Goal: Task Accomplishment & Management: Manage account settings

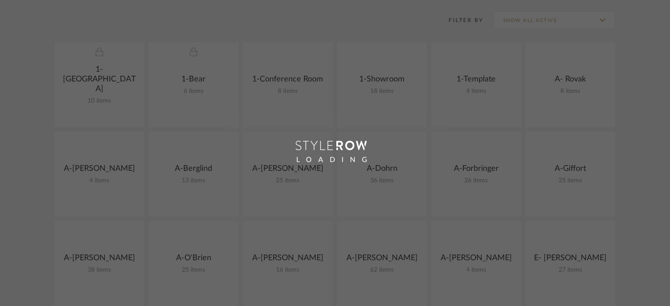
scroll to position [176, 0]
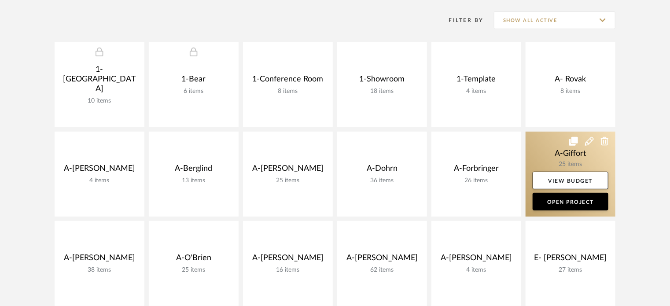
click at [545, 158] on link at bounding box center [570, 174] width 90 height 85
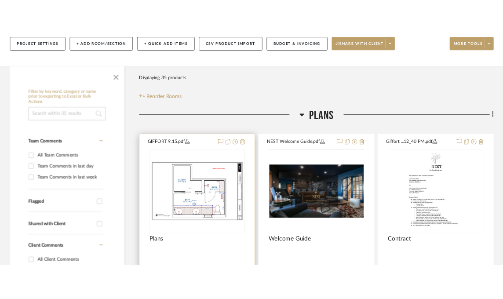
scroll to position [132, 0]
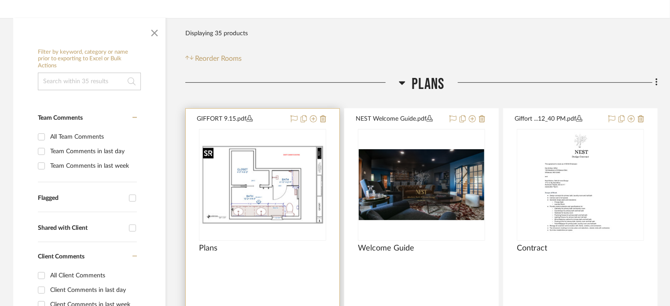
click at [203, 156] on div at bounding box center [208, 152] width 11 height 11
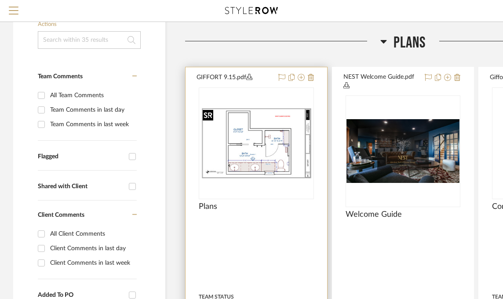
click at [246, 158] on img "0" at bounding box center [256, 143] width 113 height 73
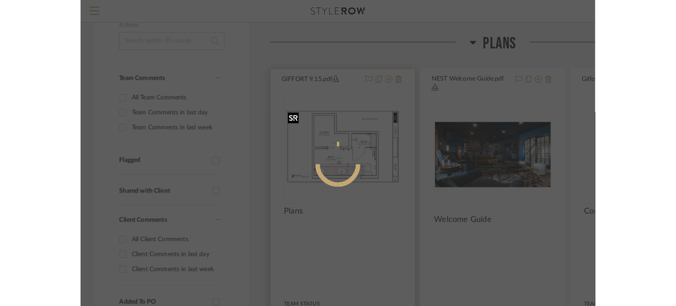
scroll to position [0, 0]
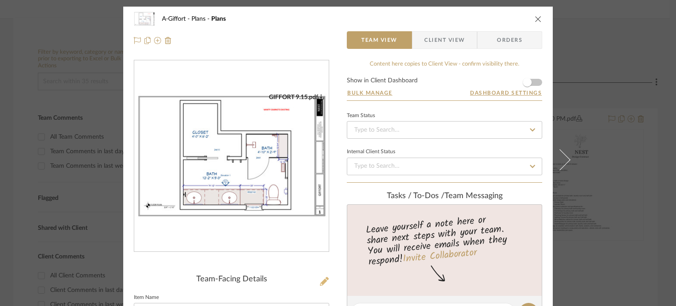
click at [320, 280] on icon at bounding box center [324, 281] width 9 height 9
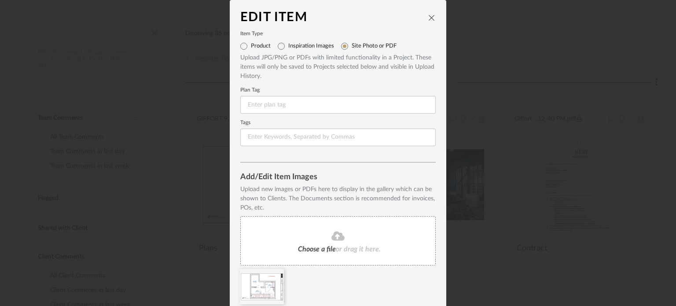
scroll to position [34, 0]
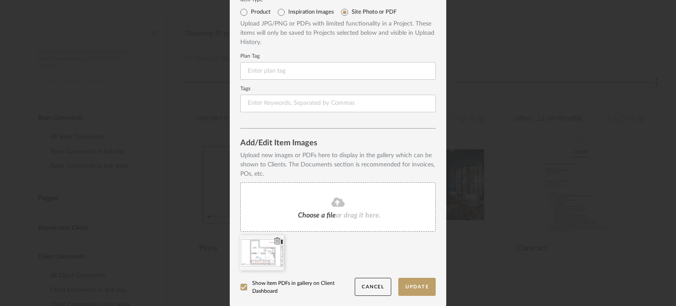
click at [275, 237] on icon at bounding box center [277, 240] width 6 height 7
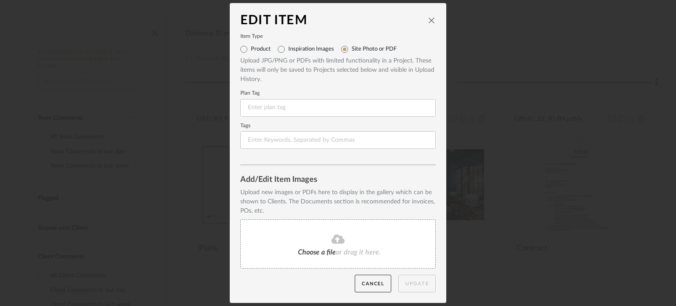
click at [327, 238] on fa-icon at bounding box center [338, 239] width 80 height 11
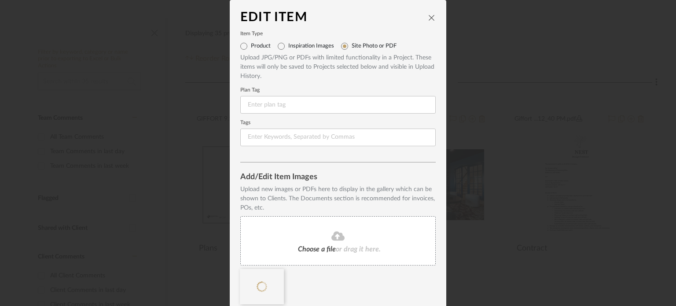
scroll to position [34, 0]
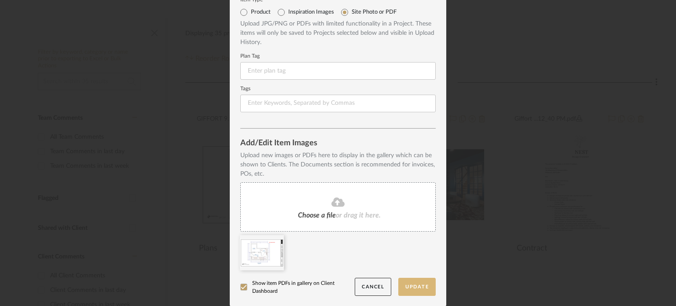
click at [414, 278] on button "Update" at bounding box center [416, 287] width 37 height 18
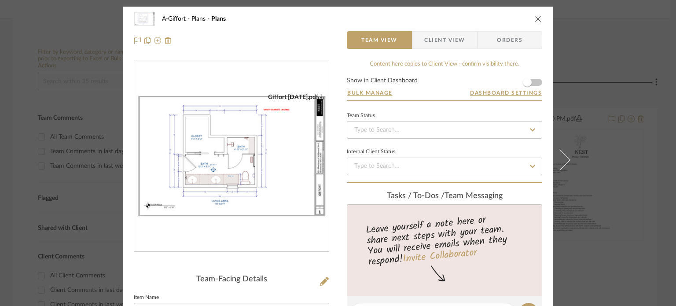
click at [14, 167] on div "A-Giffort Plans Plans Team View Client View Orders Giffort 9.17.25.pdf Team-Fac…" at bounding box center [338, 153] width 676 height 306
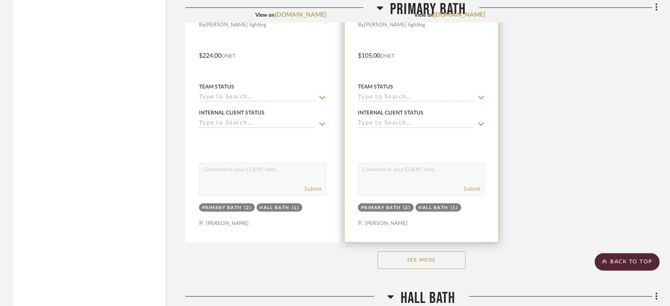
scroll to position [2024, 0]
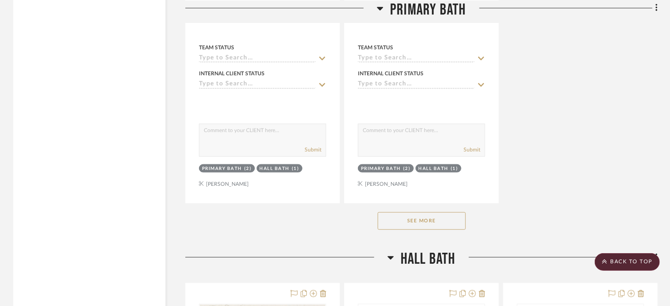
click at [433, 222] on button "See More" at bounding box center [421, 221] width 88 height 18
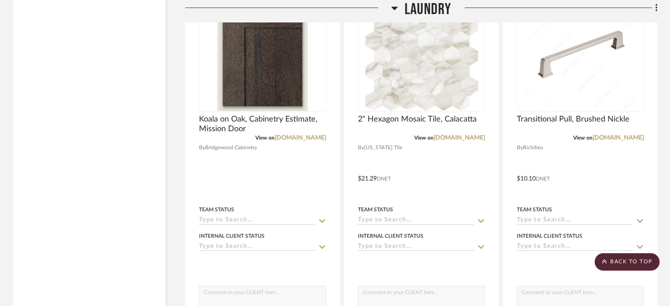
scroll to position [4731, 0]
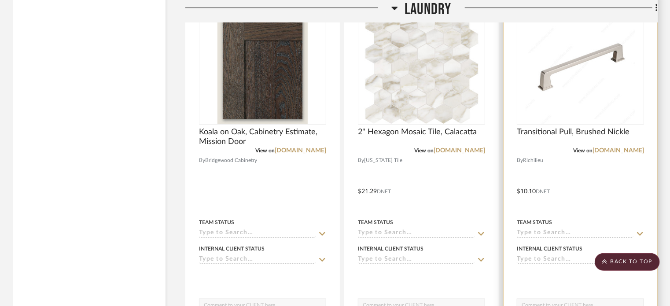
click at [580, 191] on div at bounding box center [580, 185] width 154 height 385
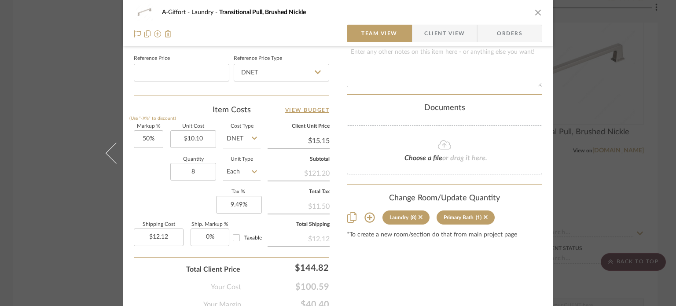
scroll to position [484, 0]
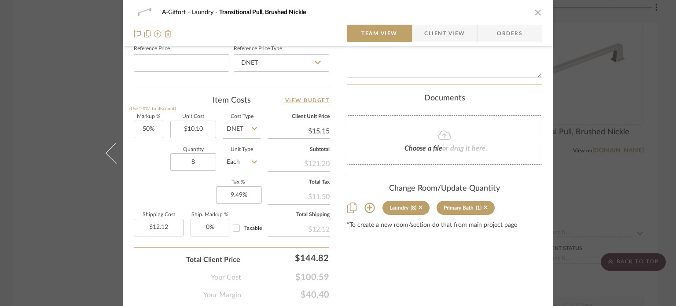
click at [75, 135] on div "A-Giffort Laundry Transitional Pull, Brushed Nickle Team View Client View Order…" at bounding box center [338, 153] width 676 height 306
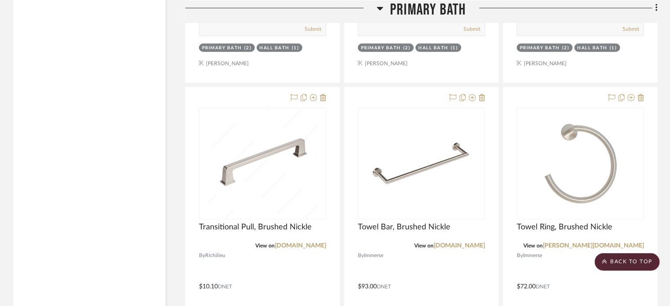
scroll to position [2179, 0]
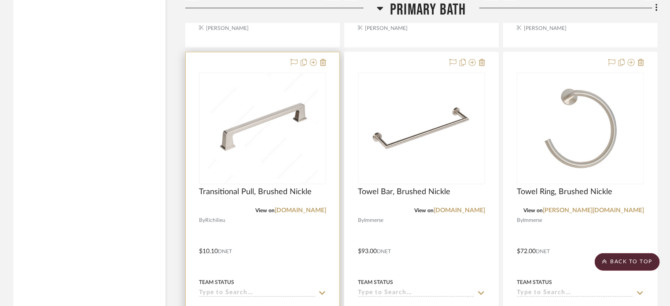
click at [273, 241] on div at bounding box center [263, 244] width 154 height 385
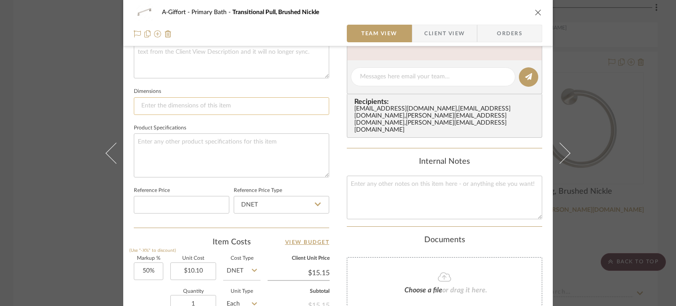
scroll to position [484, 0]
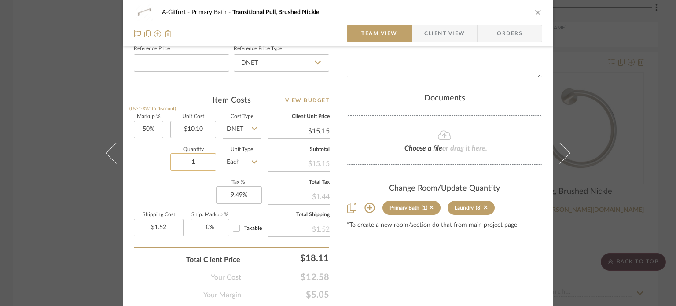
click at [205, 158] on input "1" at bounding box center [193, 162] width 46 height 18
type input "2"
type input "$3.03"
click at [51, 116] on div "A-Giffort Primary Bath Transitional Pull, Brushed Nickle Team View Client View …" at bounding box center [338, 153] width 676 height 306
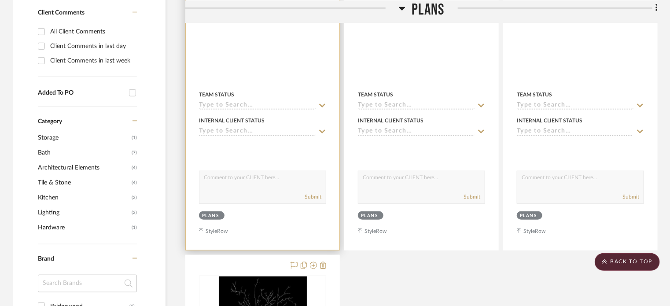
scroll to position [200, 0]
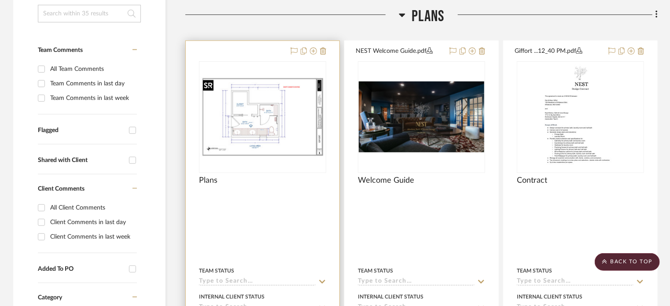
click at [266, 132] on img "0" at bounding box center [262, 117] width 125 height 81
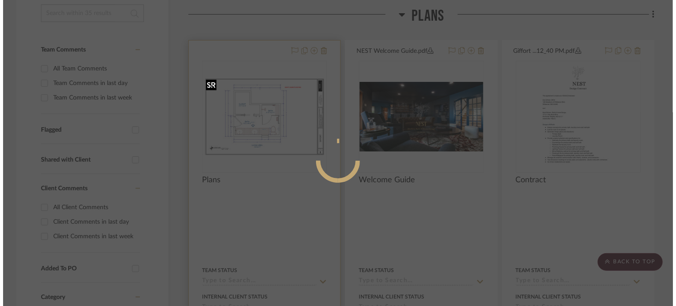
scroll to position [0, 0]
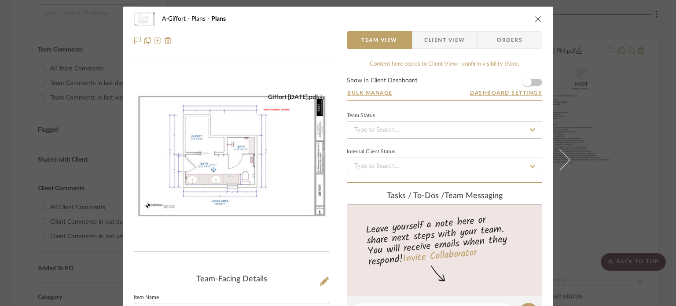
click at [229, 153] on img "0" at bounding box center [231, 156] width 194 height 126
drag, startPoint x: 535, startPoint y: 82, endPoint x: 536, endPoint y: 91, distance: 9.2
click at [535, 82] on form "Show in Client Dashboard Bulk Manage Dashboard Settings" at bounding box center [444, 88] width 195 height 23
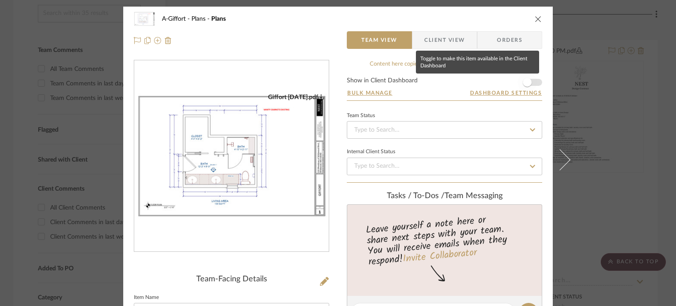
click at [526, 79] on span "button" at bounding box center [527, 82] width 9 height 9
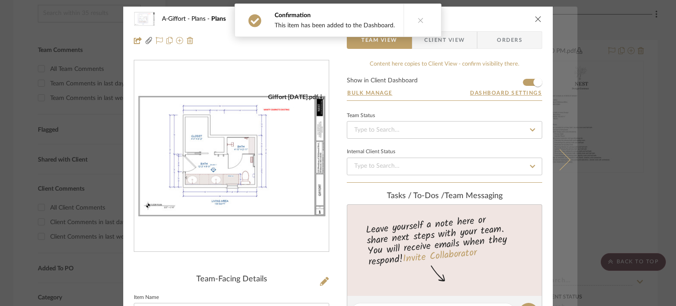
click at [555, 137] on button at bounding box center [565, 160] width 25 height 306
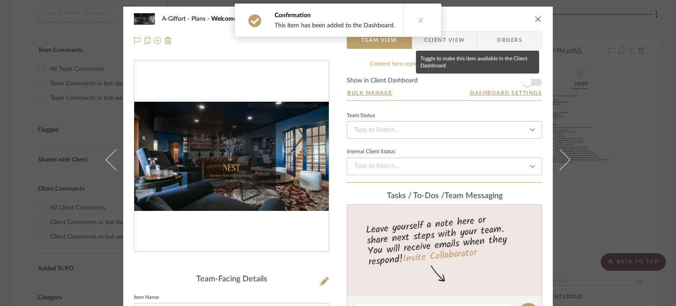
click at [531, 82] on span "button" at bounding box center [526, 82] width 19 height 19
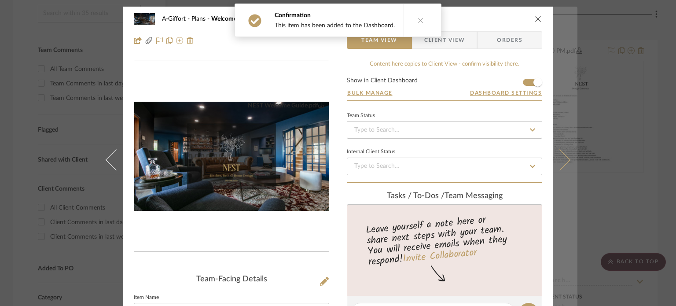
click at [554, 137] on button at bounding box center [565, 160] width 25 height 306
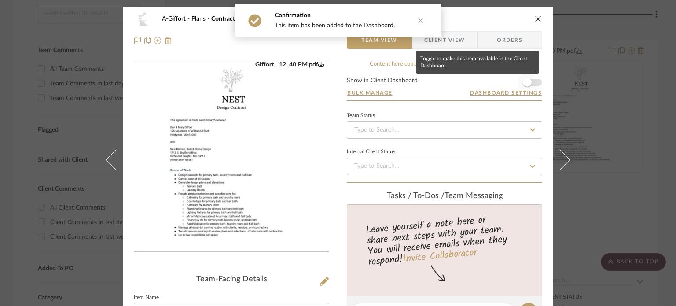
click at [524, 78] on span "button" at bounding box center [527, 82] width 9 height 9
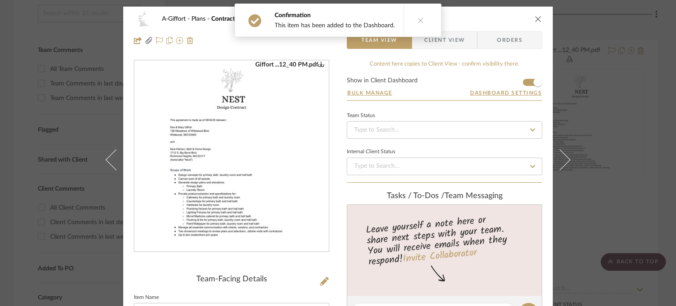
click at [637, 119] on div "A-Giffort Plans Contract Team View Client View Orders Giffort ...12_40 PM.pdf T…" at bounding box center [338, 153] width 676 height 306
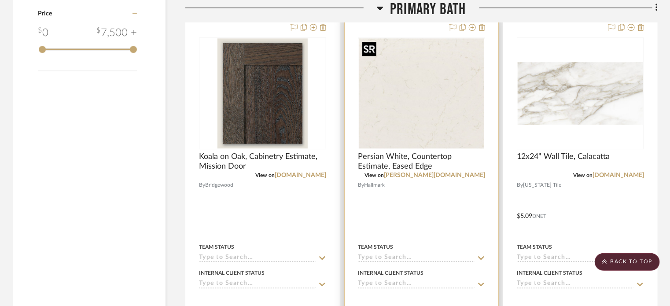
scroll to position [1123, 0]
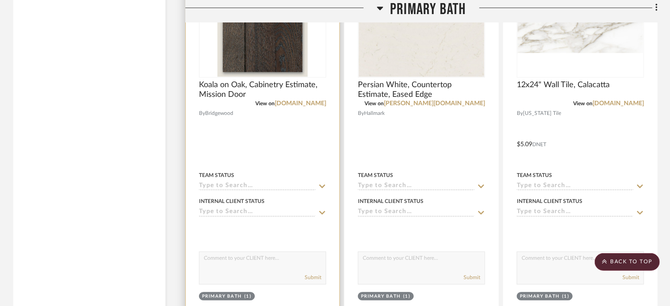
click at [291, 137] on div at bounding box center [263, 137] width 154 height 385
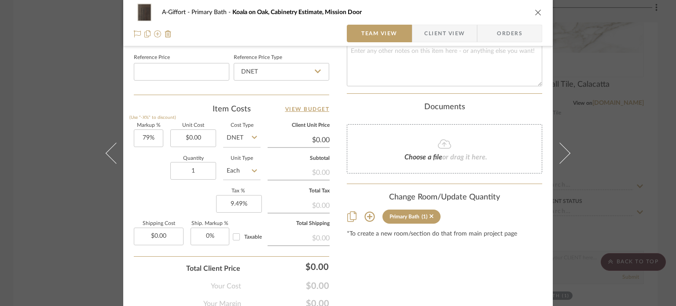
scroll to position [484, 0]
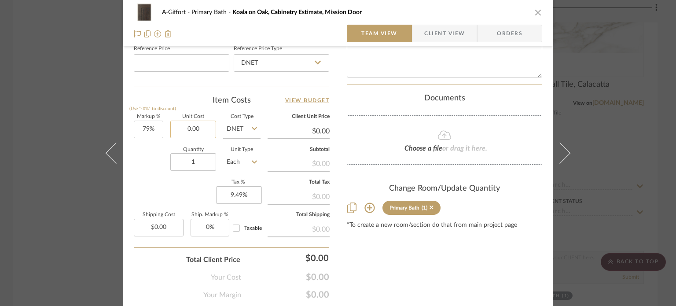
click at [206, 125] on input "0.00" at bounding box center [193, 130] width 46 height 18
paste input "958.6"
type input "$958.60"
click at [150, 164] on div "Quantity 1 Unit Type Each" at bounding box center [197, 162] width 127 height 31
type input "$1,715.89"
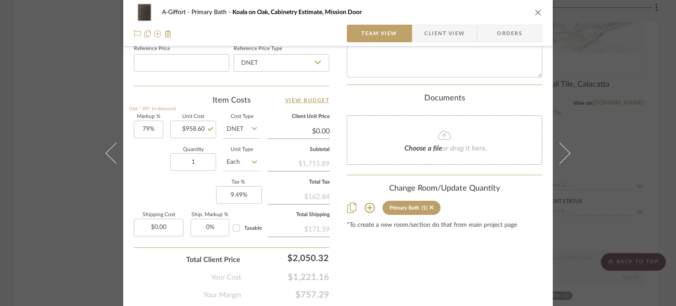
type input "$171.59"
click at [158, 224] on input "171.59" at bounding box center [159, 228] width 50 height 18
type input "$537.00"
click at [141, 279] on div "Your Cost $1,221.16" at bounding box center [231, 274] width 195 height 18
click at [34, 176] on div "A-Giffort Primary Bath Koala on Oak, Cabinetry Estimate, Mission Door Team View…" at bounding box center [338, 153] width 676 height 306
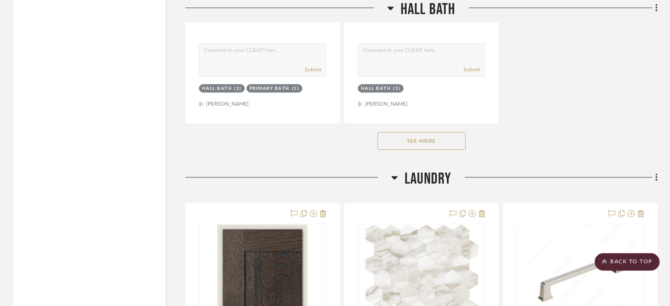
scroll to position [4687, 0]
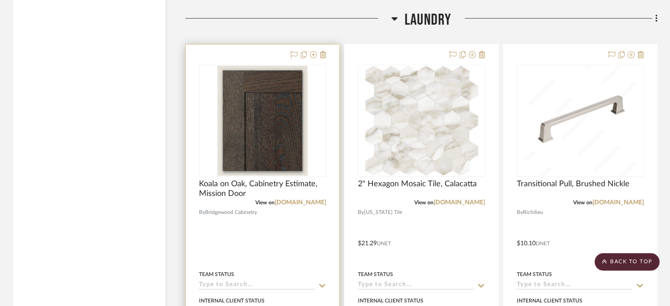
click at [283, 244] on div at bounding box center [263, 236] width 154 height 385
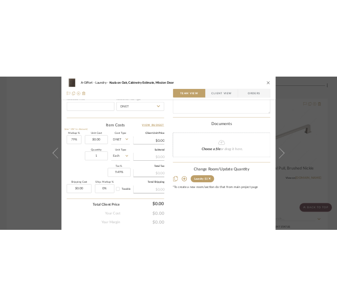
scroll to position [512, 0]
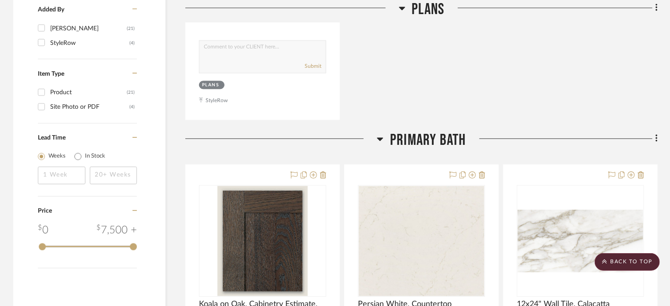
scroll to position [880, 0]
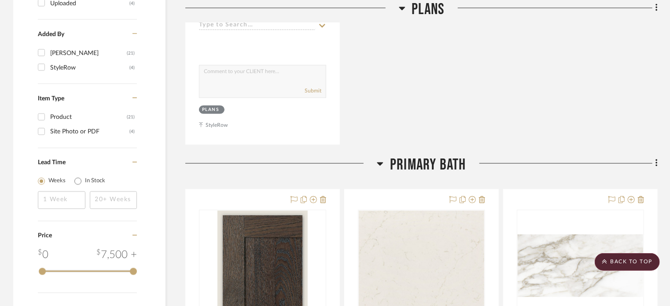
click at [412, 162] on span "Primary Bath" at bounding box center [428, 164] width 76 height 19
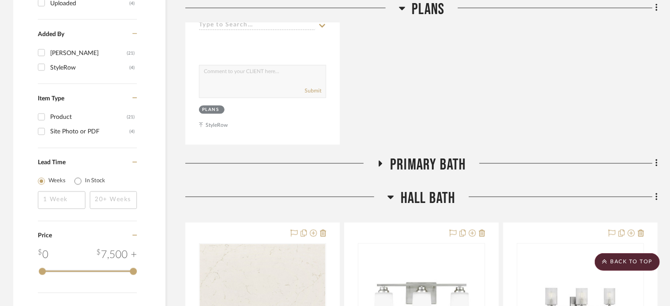
click at [413, 200] on span "Hall Bath" at bounding box center [427, 198] width 55 height 19
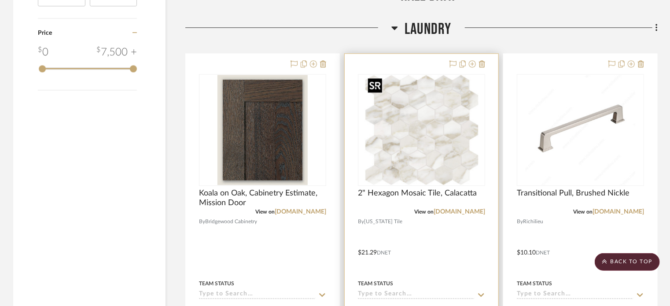
scroll to position [1100, 0]
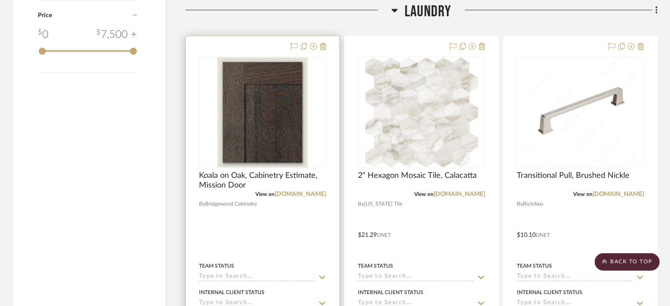
click at [252, 247] on div at bounding box center [263, 228] width 154 height 385
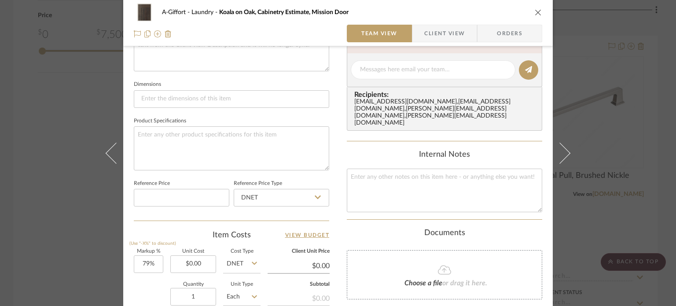
scroll to position [352, 0]
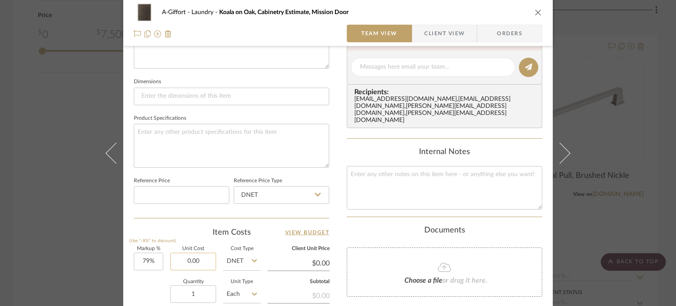
click at [201, 259] on input "0.00" at bounding box center [193, 262] width 46 height 18
paste input "4389.55"
type input "$4,389.55"
click at [146, 283] on div "Quantity 1 Unit Type Each" at bounding box center [197, 294] width 127 height 31
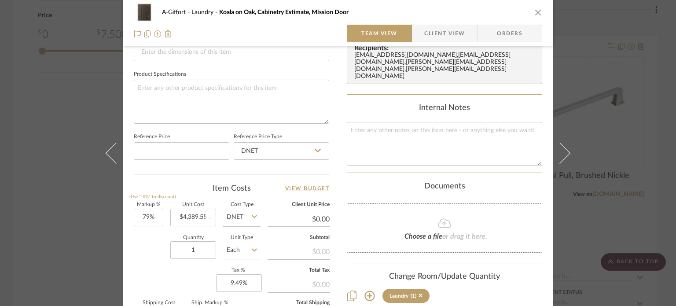
type input "$7,857.29"
type input "$785.73"
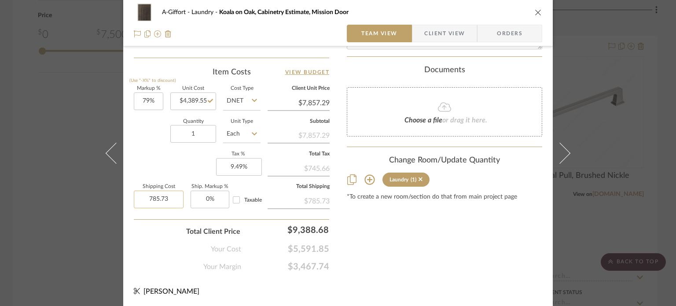
click at [164, 199] on input "785.73" at bounding box center [159, 199] width 50 height 18
type input "$0.00"
type input "0"
type input "0%"
click at [53, 157] on div "A-Giffort Laundry Koala on Oak, Cabinetry Estimate, Mission Door Team View Clie…" at bounding box center [338, 153] width 676 height 306
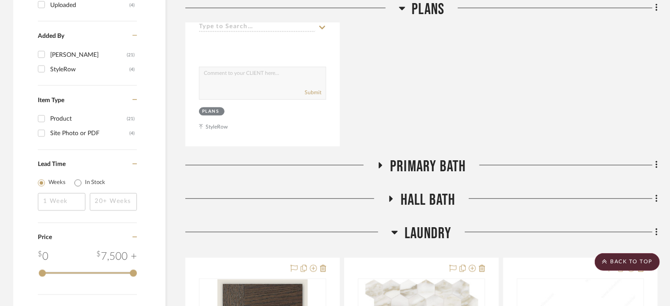
click at [432, 158] on span "Primary Bath" at bounding box center [428, 166] width 76 height 19
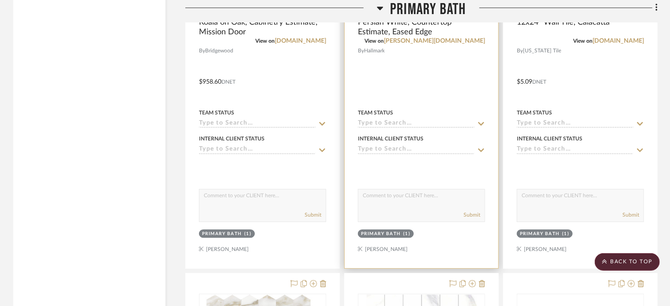
scroll to position [1142, 0]
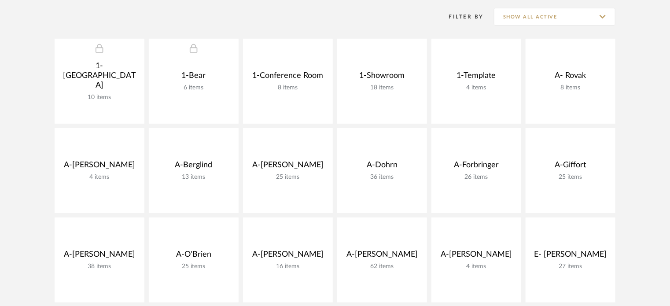
scroll to position [176, 0]
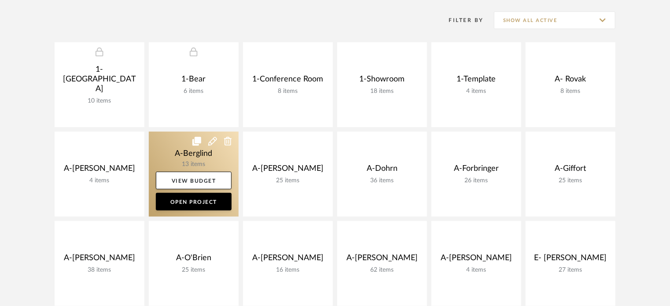
click at [166, 153] on link at bounding box center [194, 174] width 90 height 85
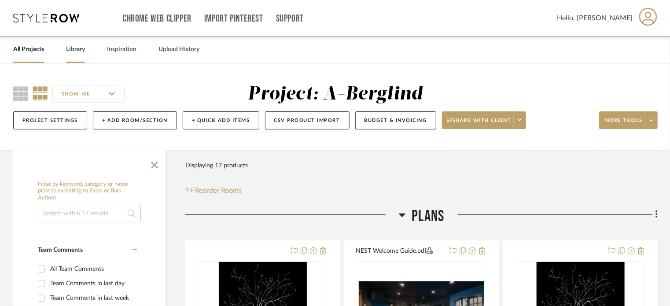
click at [76, 47] on link "Library" at bounding box center [75, 50] width 19 height 12
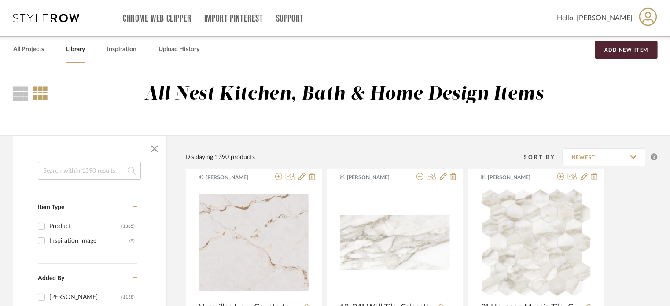
click at [73, 170] on input at bounding box center [89, 171] width 103 height 18
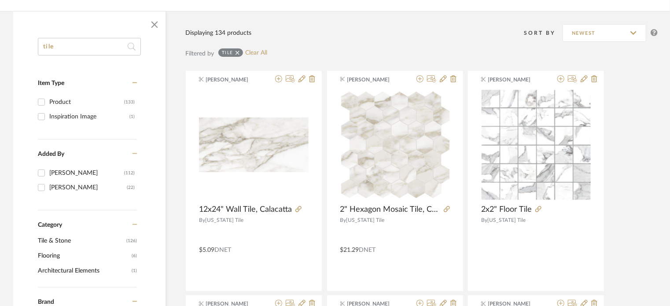
scroll to position [132, 0]
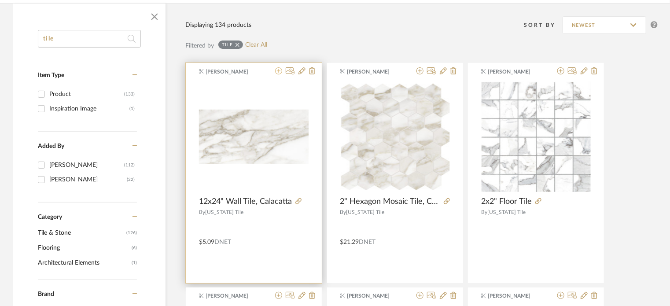
type input "tile"
click at [276, 70] on icon at bounding box center [278, 70] width 7 height 7
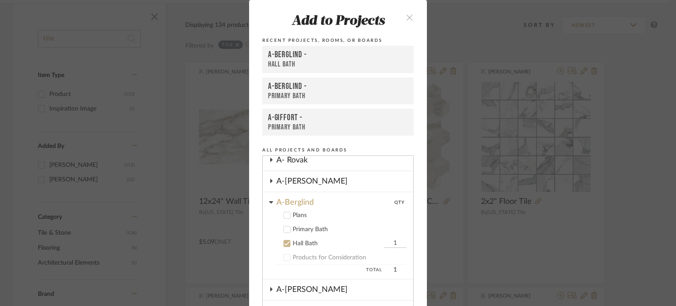
scroll to position [122, 0]
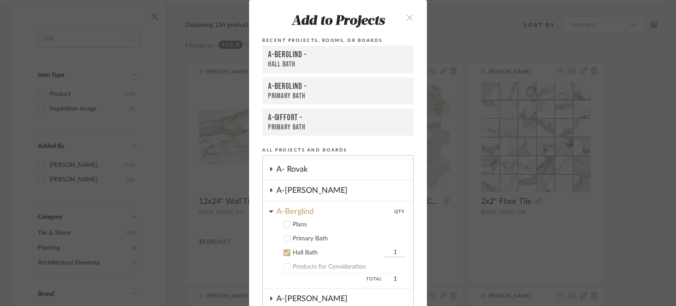
click at [284, 235] on icon at bounding box center [287, 238] width 6 height 6
click at [284, 249] on icon at bounding box center [287, 252] width 6 height 6
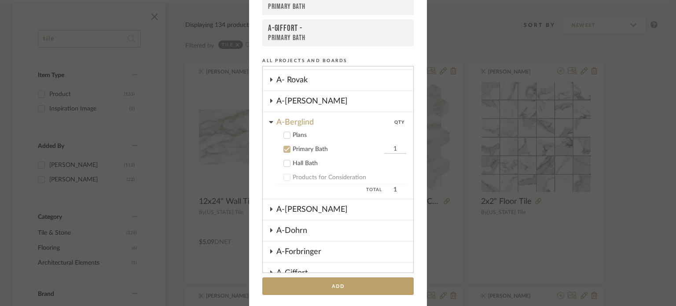
scroll to position [91, 0]
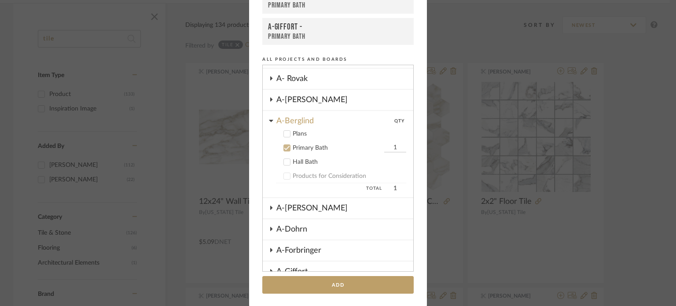
drag, startPoint x: 283, startPoint y: 159, endPoint x: 289, endPoint y: 170, distance: 12.6
click at [284, 159] on icon at bounding box center [287, 162] width 6 height 6
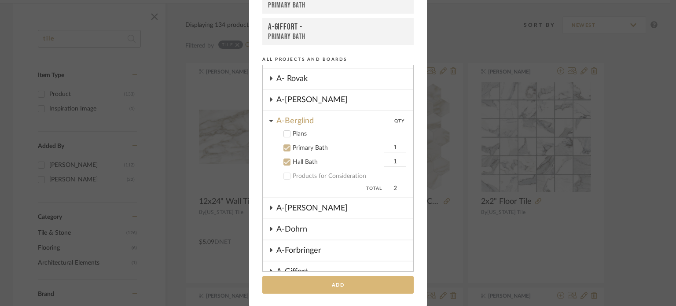
click at [326, 280] on button "Add" at bounding box center [337, 285] width 151 height 18
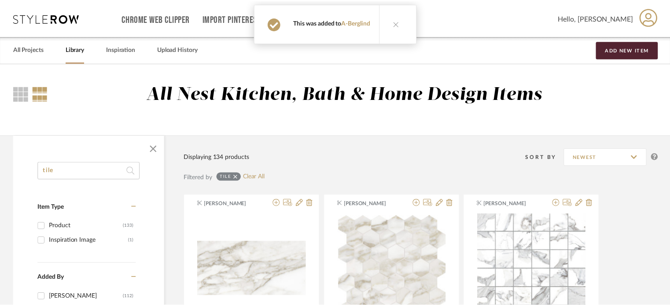
scroll to position [132, 0]
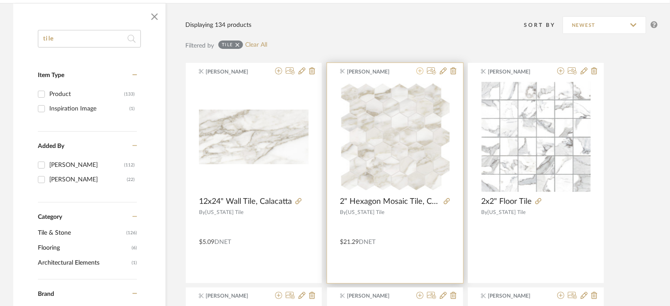
click at [420, 72] on icon at bounding box center [419, 70] width 7 height 7
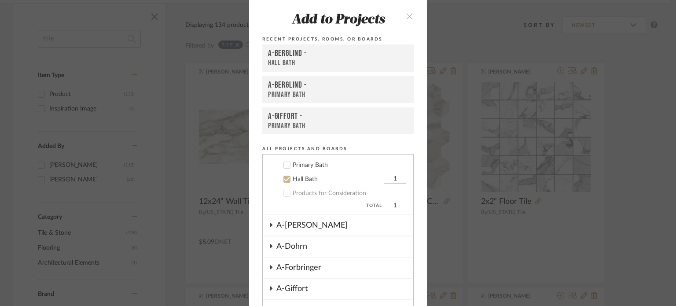
scroll to position [122, 0]
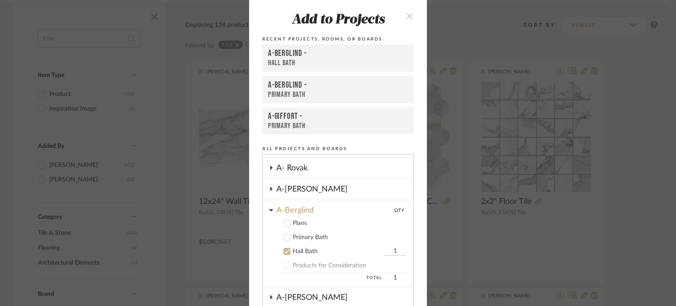
click at [284, 236] on icon at bounding box center [287, 237] width 6 height 4
click at [285, 248] on icon at bounding box center [287, 251] width 6 height 6
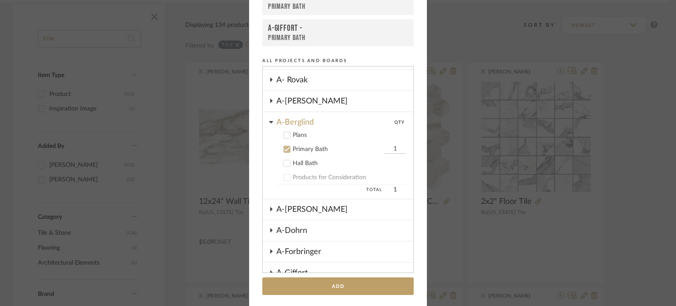
scroll to position [91, 0]
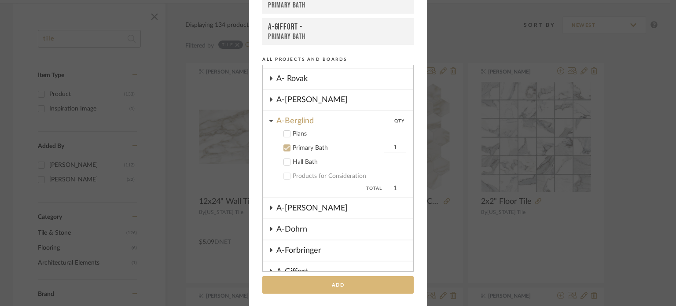
click at [359, 285] on button "Add" at bounding box center [337, 285] width 151 height 18
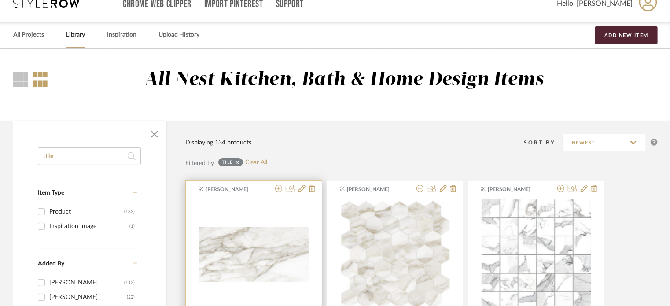
scroll to position [0, 0]
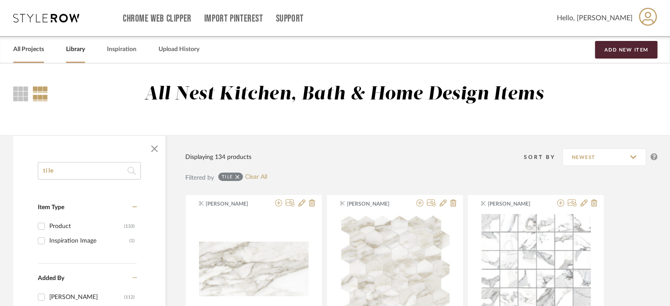
click at [42, 49] on link "All Projects" at bounding box center [28, 50] width 31 height 12
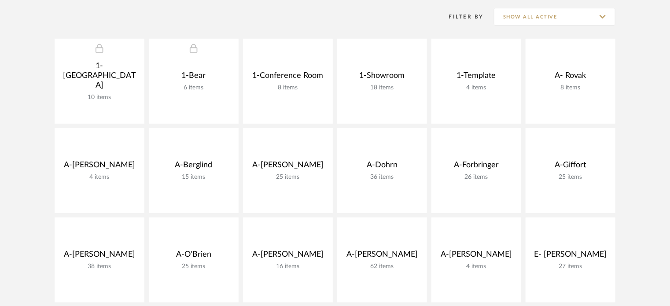
scroll to position [220, 0]
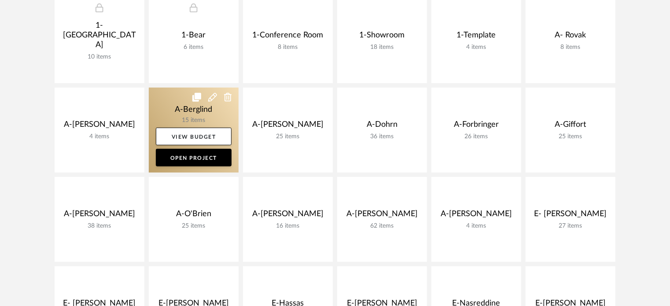
click at [201, 117] on link at bounding box center [194, 130] width 90 height 85
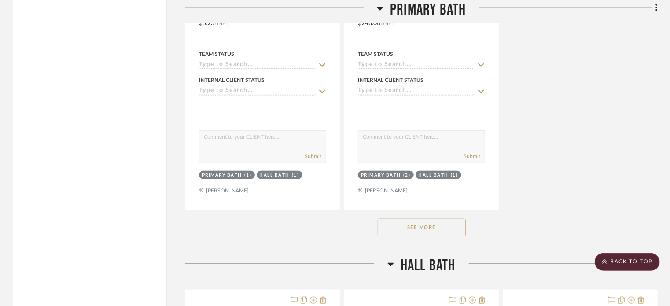
scroll to position [2024, 0]
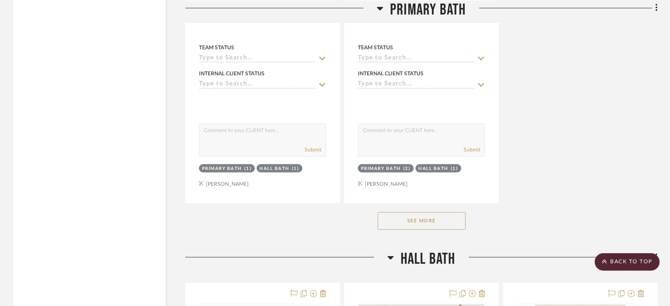
click at [392, 228] on button "See More" at bounding box center [421, 221] width 88 height 18
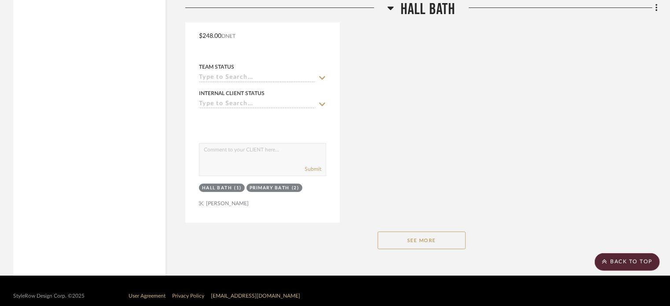
scroll to position [3261, 0]
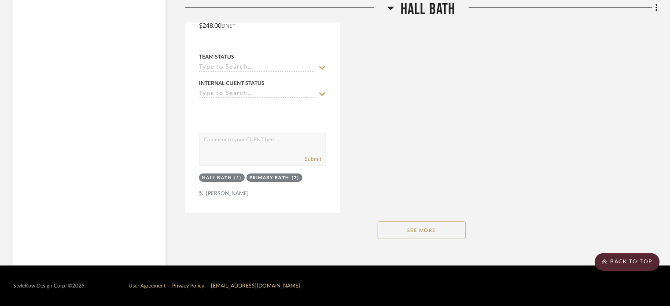
click at [434, 230] on button "See More" at bounding box center [421, 230] width 88 height 18
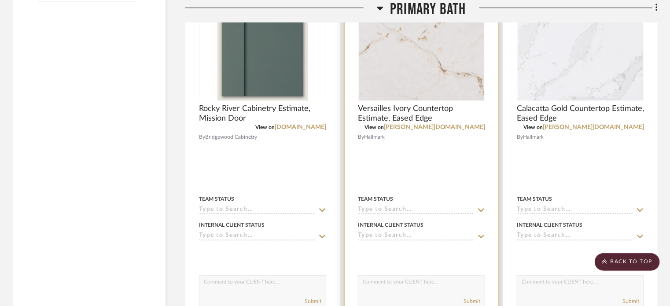
scroll to position [930, 0]
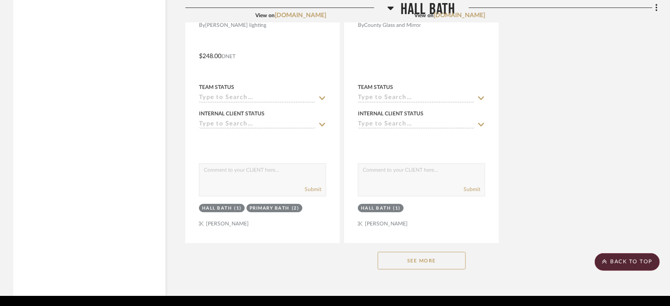
scroll to position [3261, 0]
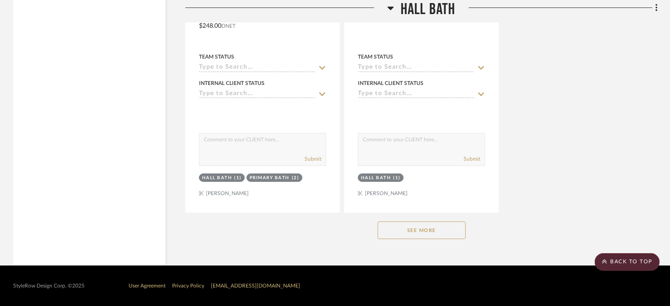
click at [400, 230] on button "See More" at bounding box center [421, 230] width 88 height 18
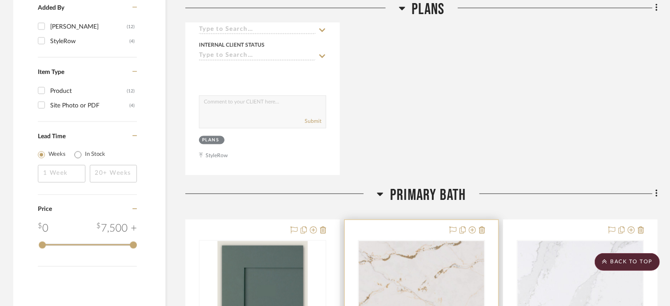
scroll to position [1017, 0]
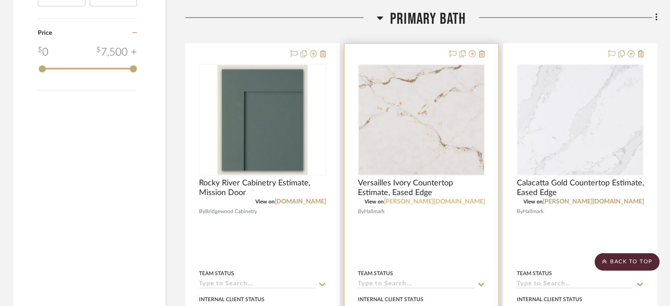
click at [470, 202] on link "[PERSON_NAME][DOMAIN_NAME]" at bounding box center [434, 201] width 101 height 6
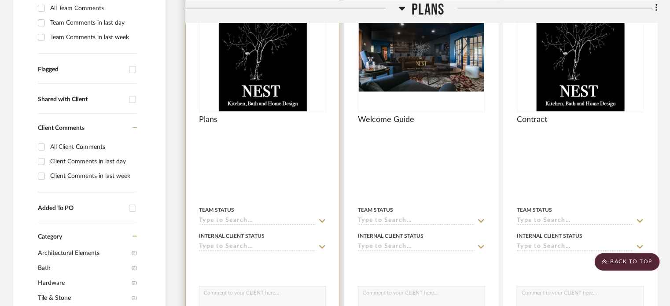
scroll to position [270, 0]
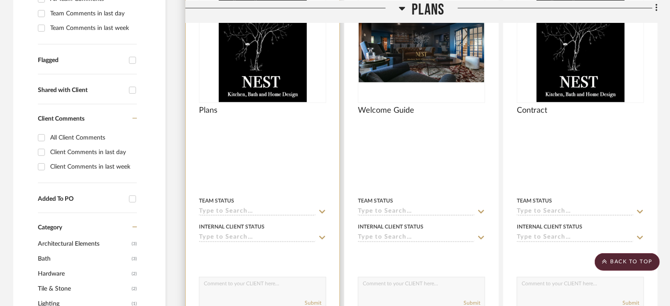
click at [292, 184] on div at bounding box center [263, 163] width 154 height 385
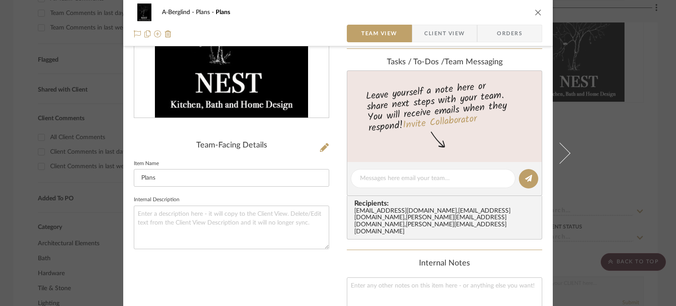
scroll to position [176, 0]
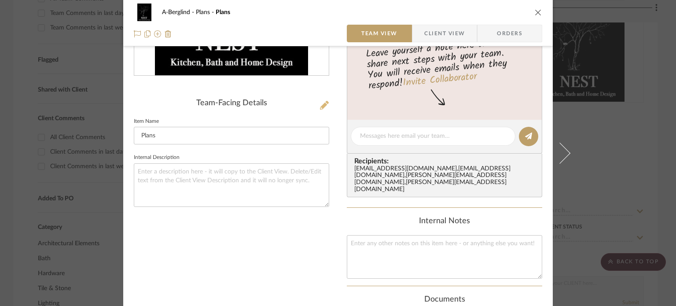
click at [320, 105] on icon at bounding box center [324, 105] width 9 height 9
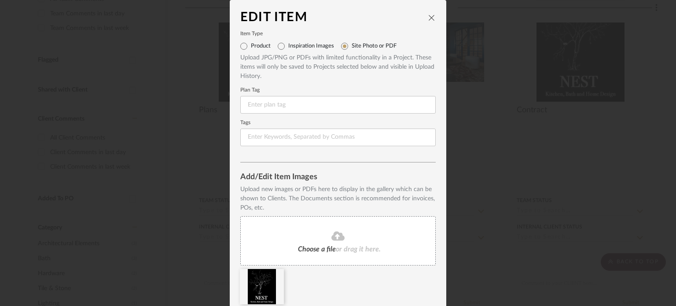
click at [328, 247] on span "Choose a file" at bounding box center [317, 248] width 38 height 7
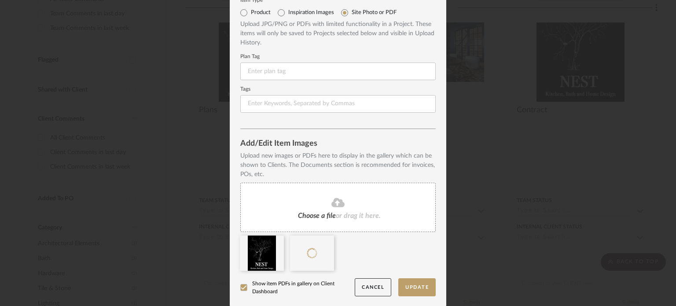
scroll to position [34, 0]
click at [274, 240] on icon at bounding box center [277, 240] width 6 height 7
click at [410, 285] on button "Update" at bounding box center [416, 287] width 37 height 18
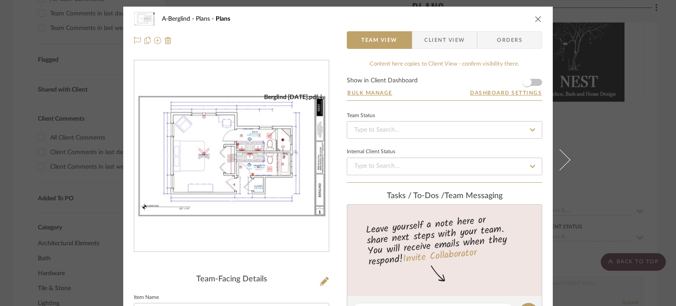
click at [241, 176] on img "0" at bounding box center [231, 156] width 194 height 126
click at [627, 167] on div "A-Berglind Plans Plans Team View Client View Orders Berglind [DATE].pdf Team-Fa…" at bounding box center [338, 153] width 676 height 306
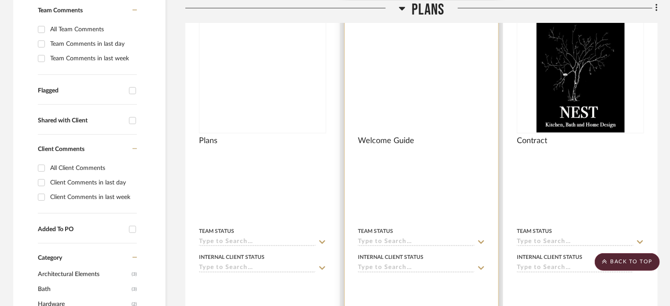
scroll to position [182, 0]
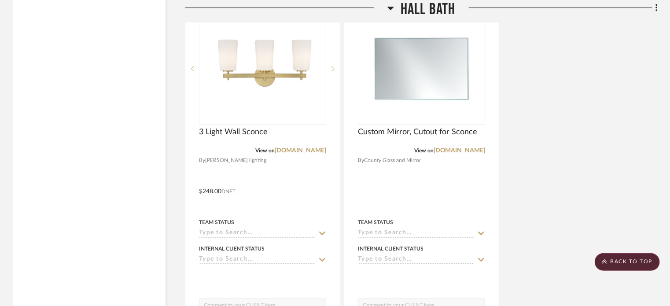
scroll to position [3167, 0]
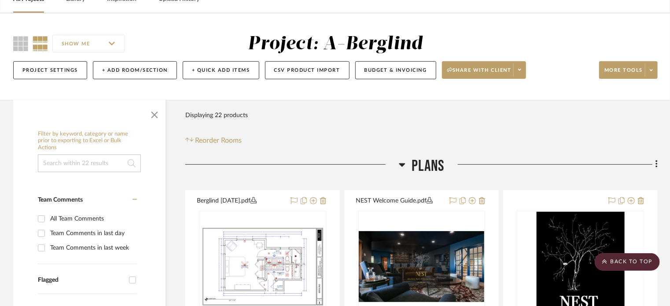
scroll to position [50, 0]
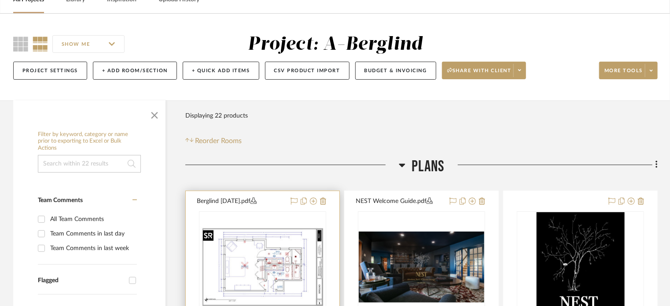
click at [0, 0] on img at bounding box center [0, 0] width 0 height 0
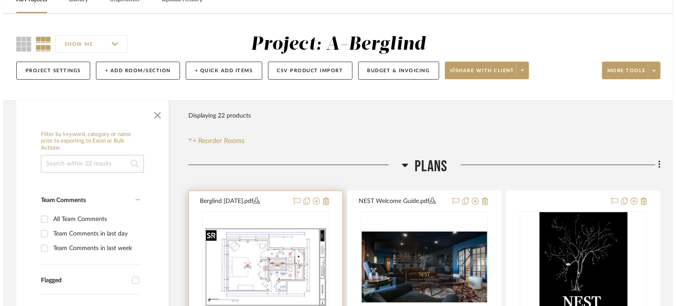
scroll to position [0, 0]
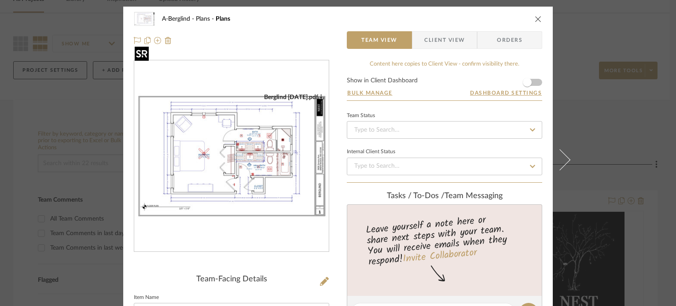
click at [267, 169] on img "0" at bounding box center [231, 156] width 194 height 126
click at [663, 146] on div "A-Berglind Plans Plans Team View Client View Orders Berglind [DATE].pdf Team-Fa…" at bounding box center [338, 153] width 676 height 306
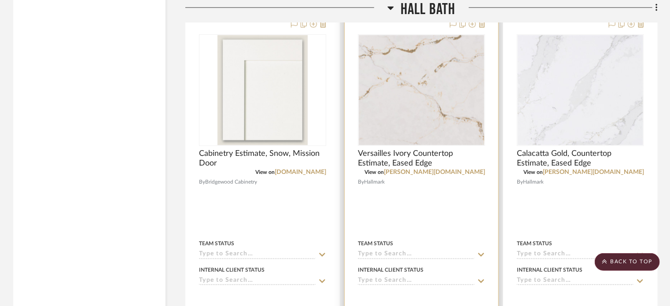
scroll to position [2293, 0]
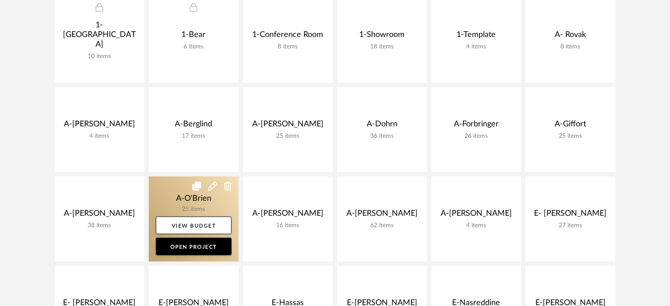
scroll to position [220, 0]
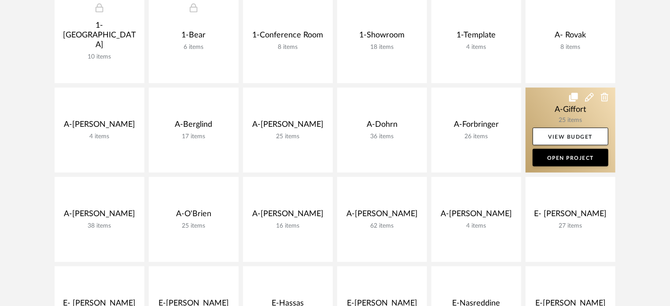
click at [552, 110] on link at bounding box center [570, 130] width 90 height 85
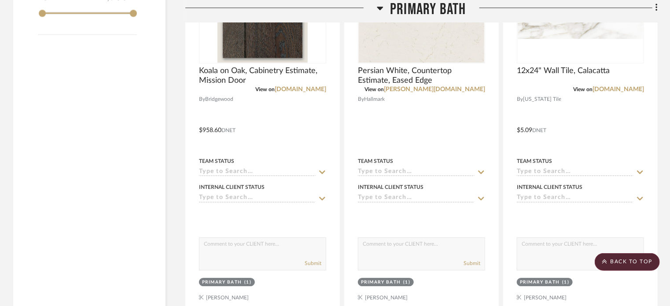
scroll to position [1144, 0]
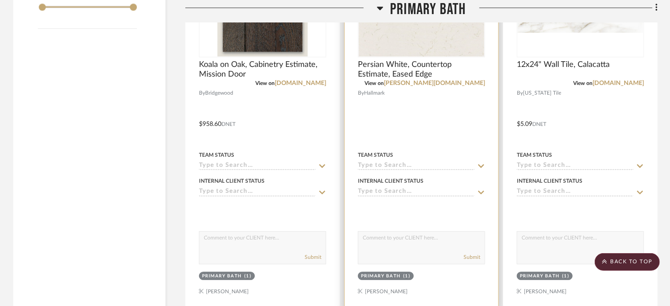
click at [435, 125] on div at bounding box center [421, 117] width 154 height 385
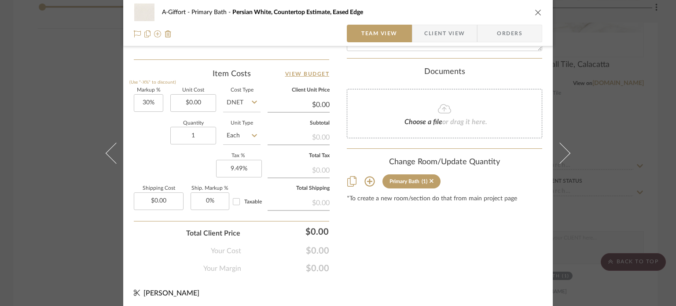
scroll to position [512, 0]
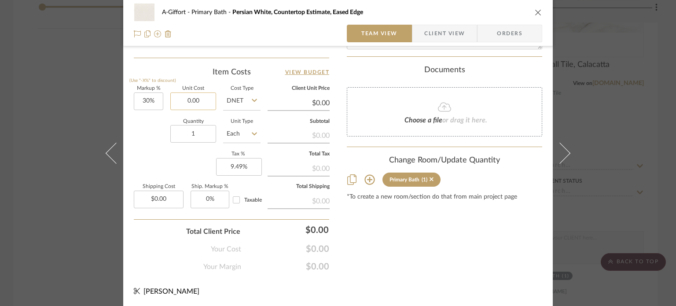
click at [201, 98] on input "0.00" at bounding box center [193, 101] width 46 height 18
paste input "918"
type input "$918.00"
click at [139, 160] on div "Markup % (Use "-X%" to discount) 30% Unit Cost $918.00 Cost Type DNET Client Un…" at bounding box center [231, 150] width 195 height 128
type input "$1,193.40"
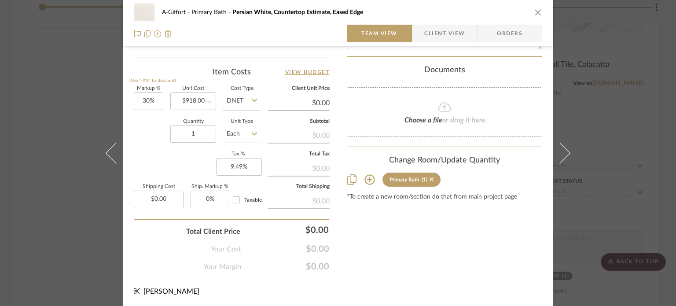
type input "$119.34"
click at [69, 104] on div "A-Giffort Primary Bath Persian White, Countertop Estimate, Eased Edge Team View…" at bounding box center [338, 153] width 676 height 306
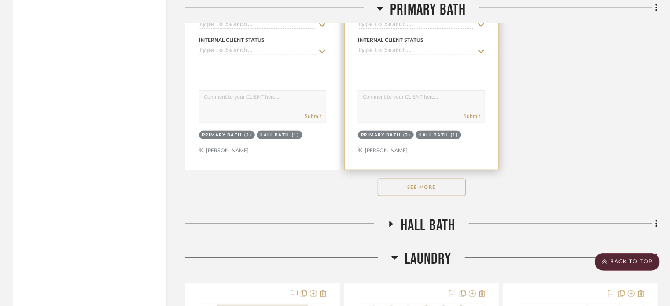
scroll to position [2024, 0]
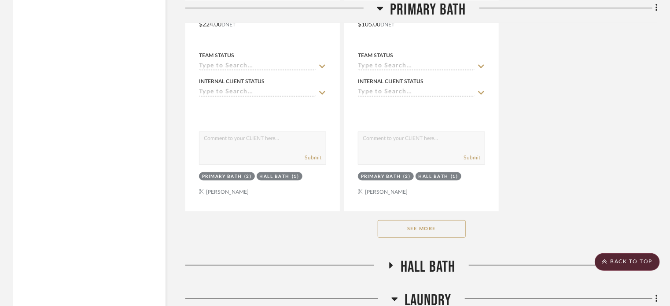
click at [419, 260] on span "Hall Bath" at bounding box center [427, 266] width 55 height 19
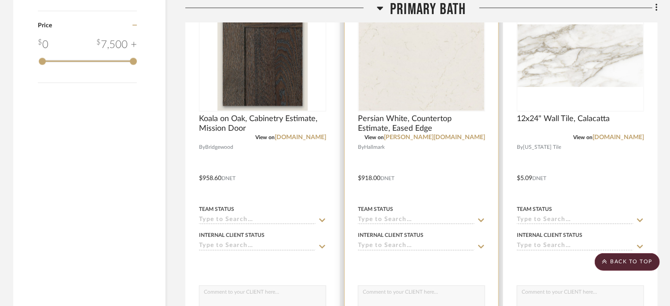
scroll to position [968, 0]
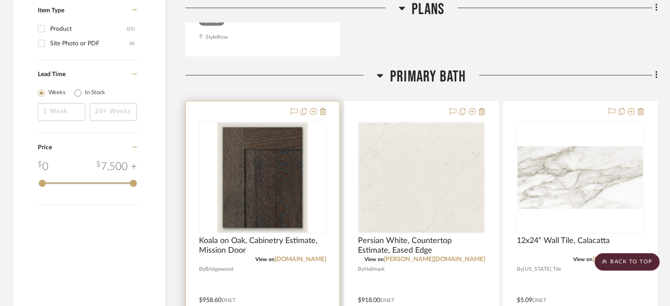
click at [297, 270] on div at bounding box center [263, 293] width 154 height 385
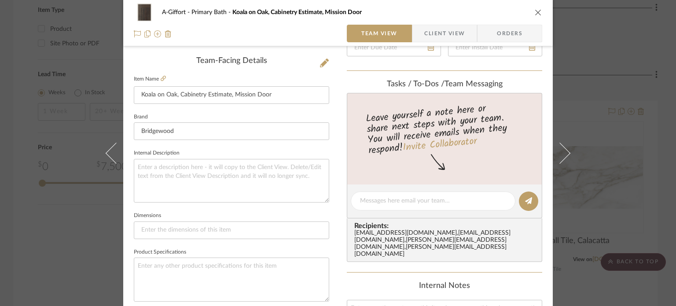
scroll to position [220, 0]
click at [667, 164] on div "A-Giffort Primary Bath Koala on Oak, Cabinetry Estimate, Mission Door Team View…" at bounding box center [338, 153] width 676 height 306
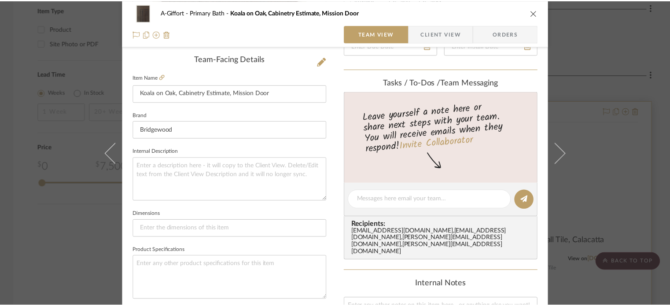
scroll to position [968, 0]
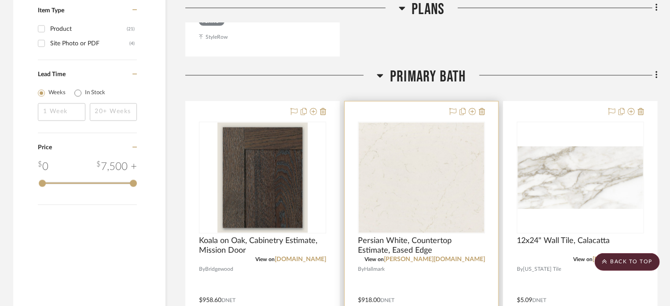
click at [435, 271] on div at bounding box center [421, 293] width 154 height 385
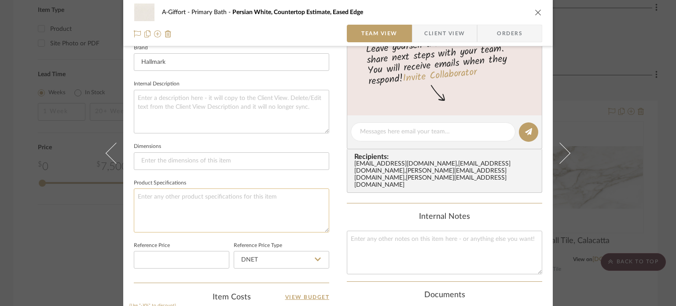
scroll to position [396, 0]
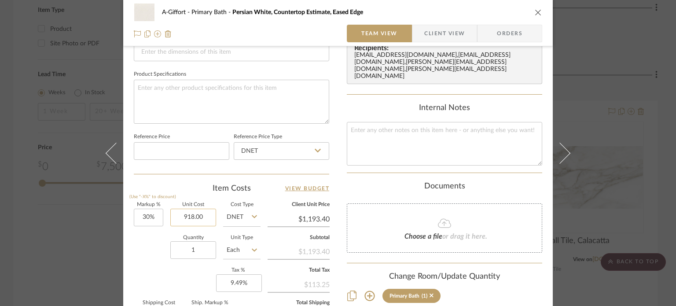
click at [201, 216] on input "918.00" at bounding box center [193, 218] width 46 height 18
paste input "2148.88"
type input "$2,148.88"
click at [144, 251] on div "Quantity 1 Unit Type Each" at bounding box center [197, 250] width 127 height 31
type input "$2,793.54"
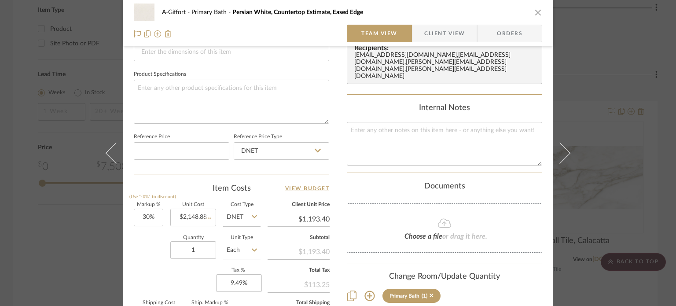
type input "$279.35"
drag, startPoint x: 69, startPoint y: 216, endPoint x: 82, endPoint y: 213, distance: 14.0
click at [69, 220] on div "A-Giffort Primary Bath Persian White, Countertop Estimate, Eased Edge Team View…" at bounding box center [338, 153] width 676 height 306
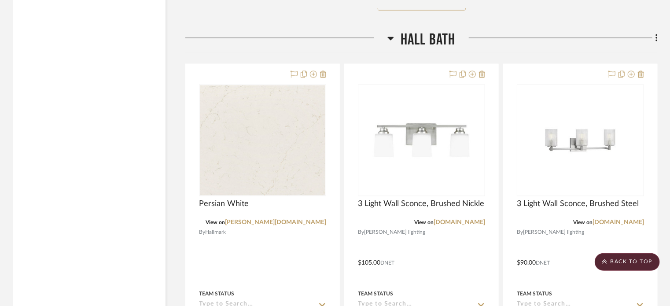
scroll to position [2331, 0]
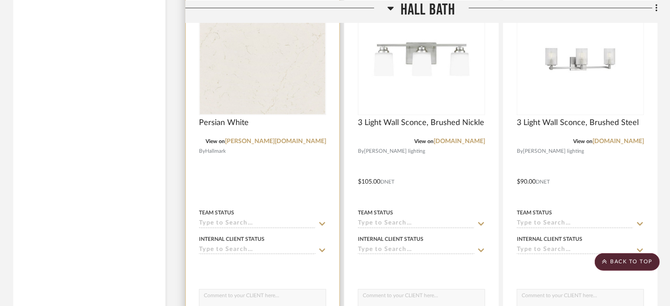
click at [290, 208] on div "Team Status" at bounding box center [262, 217] width 127 height 21
click at [264, 145] on div "View on [PERSON_NAME][DOMAIN_NAME]" at bounding box center [262, 141] width 127 height 8
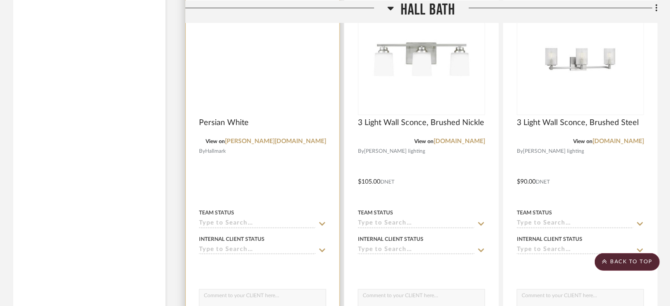
click at [0, 0] on div at bounding box center [0, 0] width 0 height 0
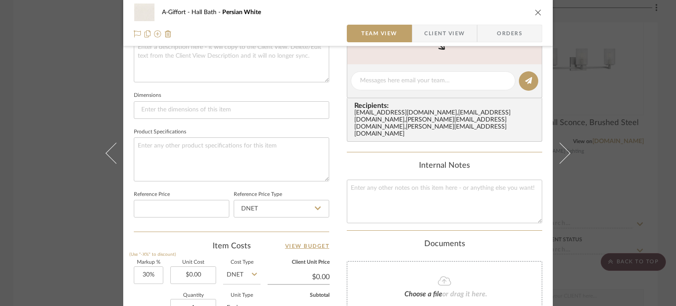
scroll to position [440, 0]
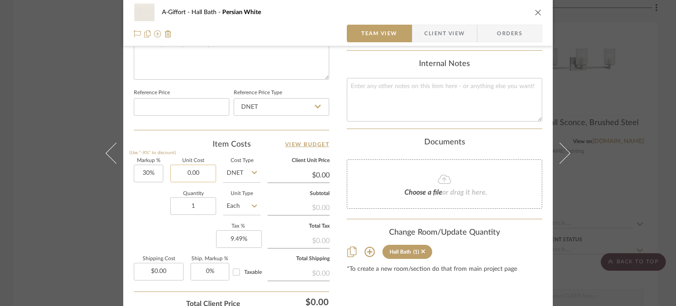
click at [203, 173] on input "0.00" at bounding box center [193, 174] width 46 height 18
type input "$918.00"
click at [136, 209] on div "Quantity 1 Unit Type Each" at bounding box center [197, 206] width 127 height 31
type input "$1,193.40"
type input "$119.34"
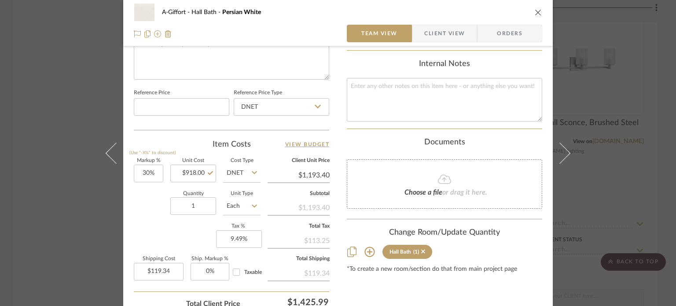
click at [31, 164] on div "A-[PERSON_NAME] Bath Persian White Team View Client View Orders Team-Facing Det…" at bounding box center [338, 153] width 676 height 306
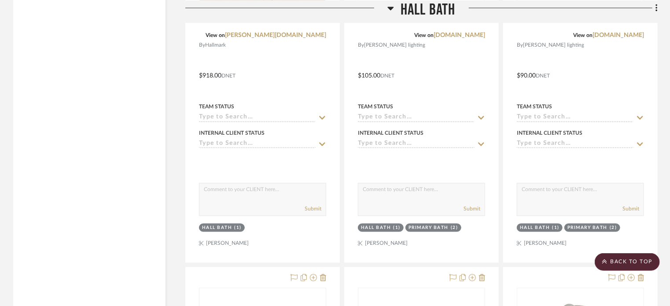
scroll to position [2468, 0]
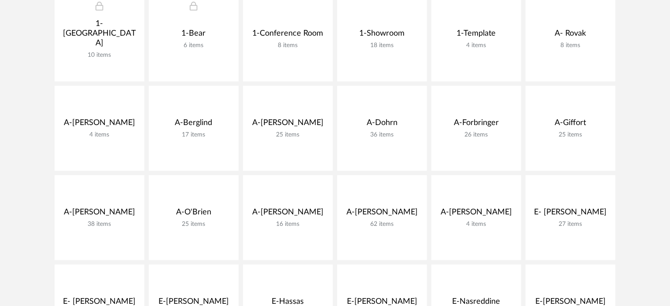
scroll to position [220, 0]
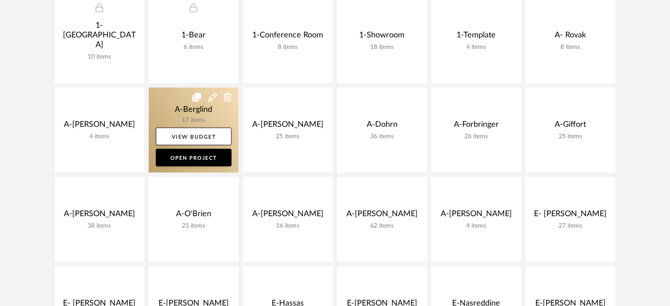
click at [190, 118] on link at bounding box center [194, 130] width 90 height 85
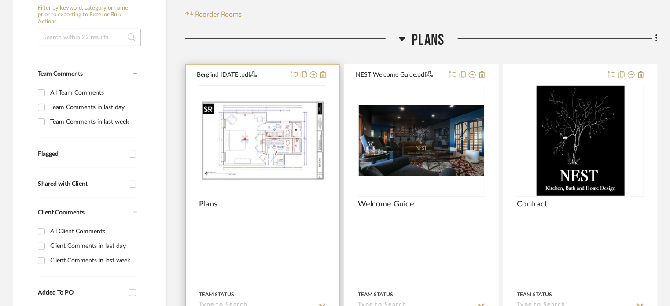
scroll to position [220, 0]
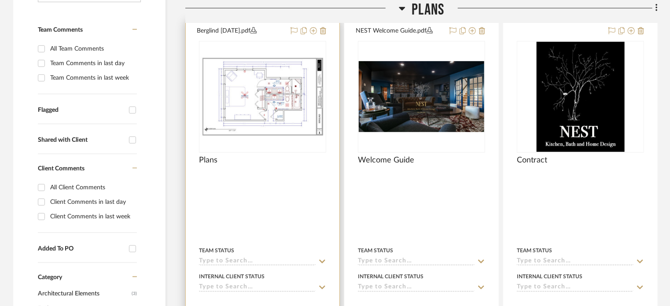
click at [0, 0] on div at bounding box center [0, 0] width 0 height 0
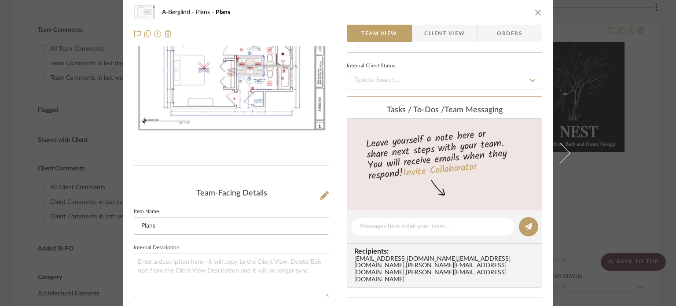
scroll to position [88, 0]
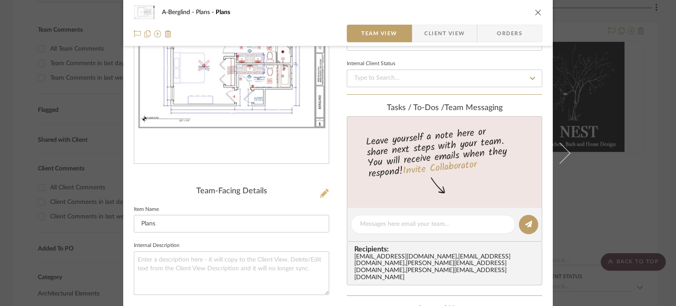
click at [322, 190] on icon at bounding box center [324, 193] width 9 height 9
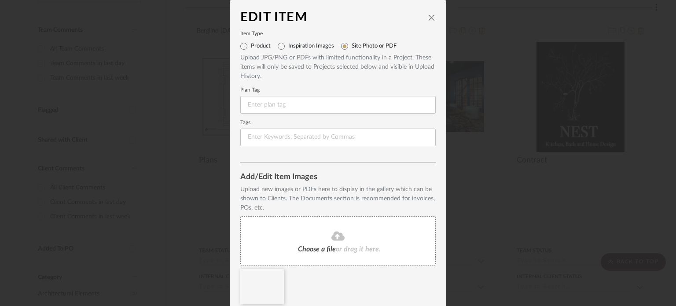
scroll to position [34, 0]
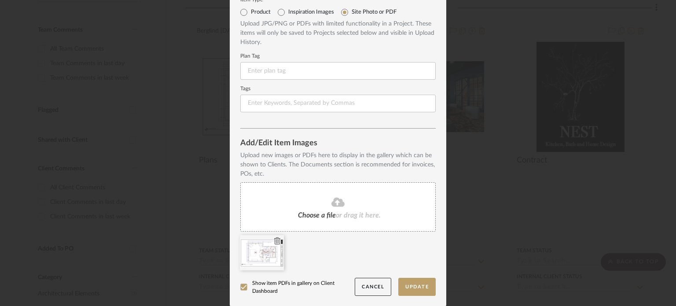
click at [274, 239] on icon at bounding box center [277, 240] width 6 height 7
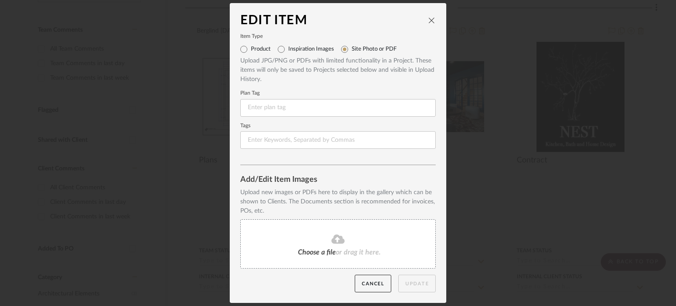
click at [322, 241] on fa-icon at bounding box center [338, 239] width 80 height 11
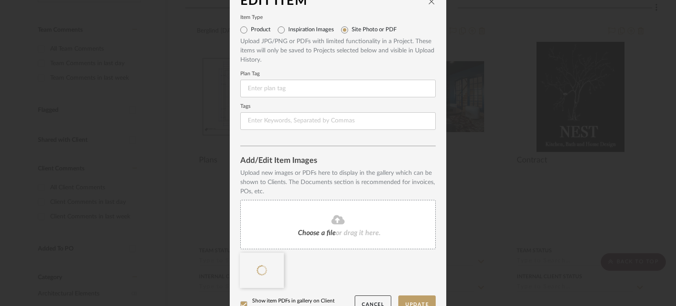
scroll to position [34, 0]
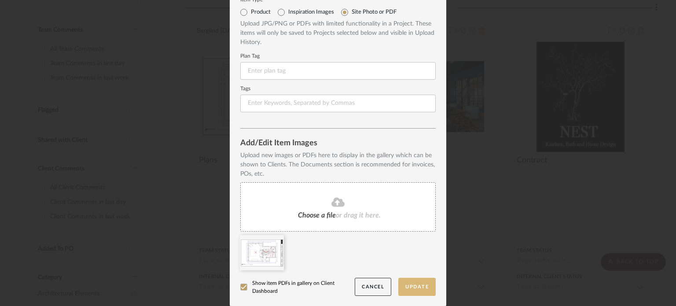
click at [413, 279] on button "Update" at bounding box center [416, 287] width 37 height 18
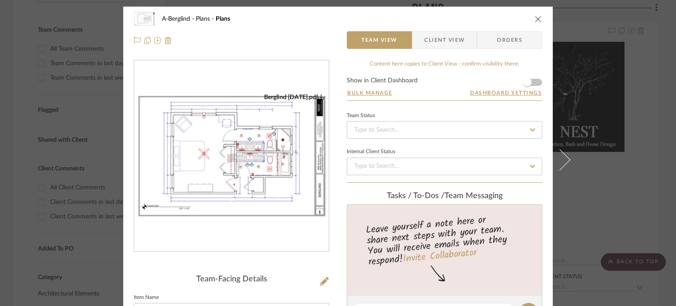
click at [213, 157] on img "0" at bounding box center [231, 156] width 194 height 126
click at [235, 158] on img "0" at bounding box center [231, 156] width 194 height 126
click at [24, 119] on div "A-Berglind Plans Plans Team View Client View Orders Berglind [DATE].pdf Team-Fa…" at bounding box center [338, 153] width 676 height 306
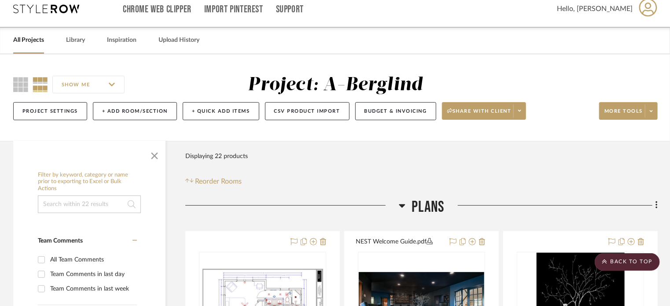
scroll to position [0, 0]
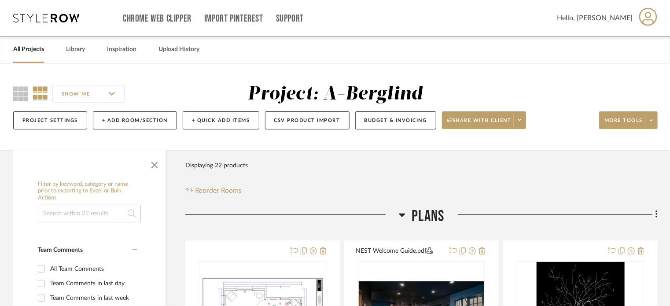
click at [26, 50] on link "All Projects" at bounding box center [28, 50] width 31 height 12
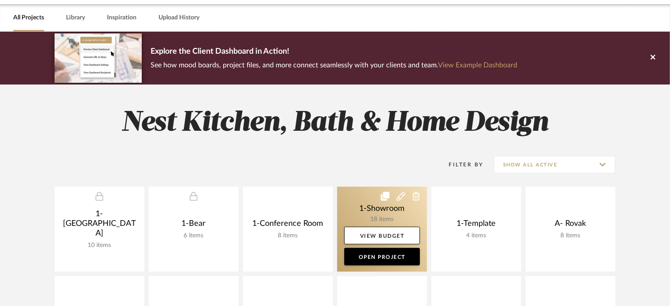
scroll to position [220, 0]
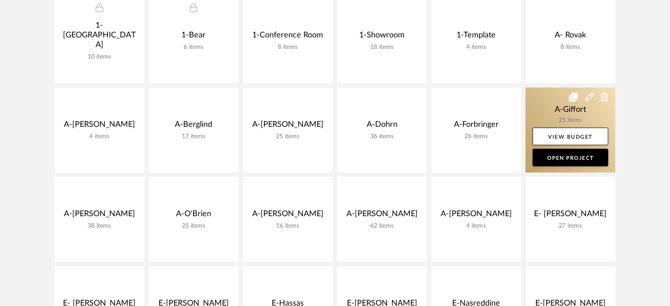
click at [551, 97] on link at bounding box center [570, 130] width 90 height 85
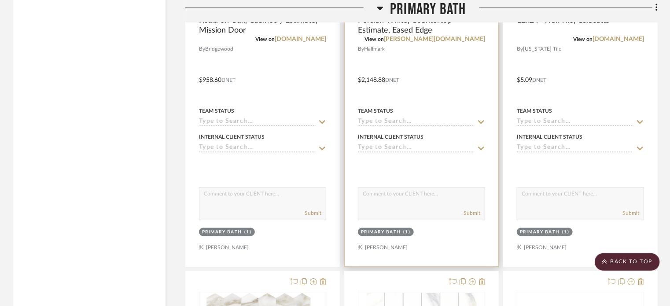
scroll to position [1012, 0]
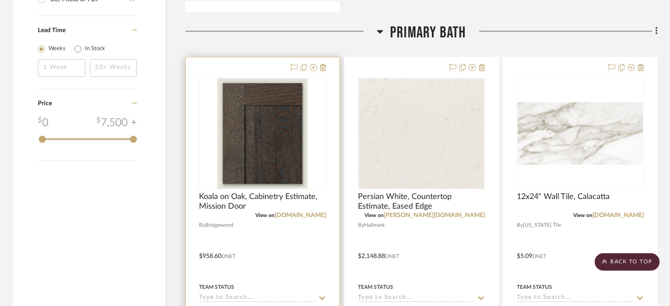
click at [296, 238] on div at bounding box center [263, 249] width 154 height 385
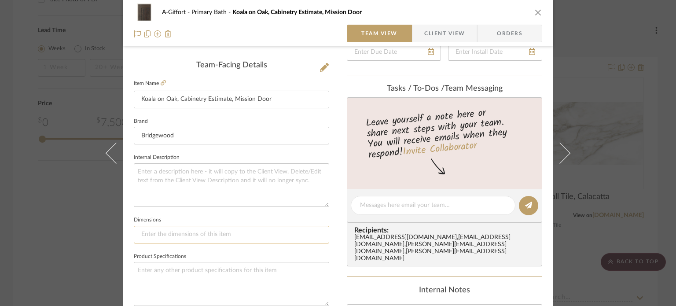
scroll to position [220, 0]
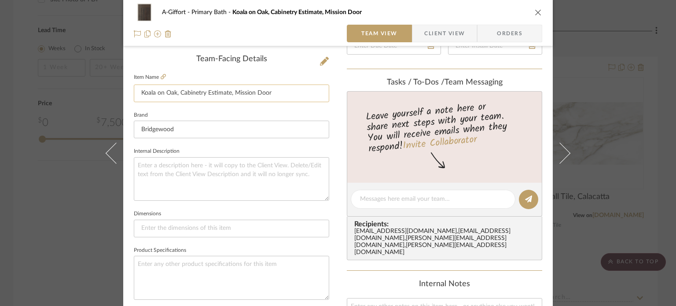
click at [244, 93] on input "Koala on Oak, Cabinetry Estimate, Mission Door" at bounding box center [231, 93] width 195 height 18
click at [243, 93] on input "Koala on Oak, Cabinetry Estimate, Mission Door" at bounding box center [231, 93] width 195 height 18
type input "Koala on Oak, Cabinetry Estimate, Manhattan Door"
click at [27, 201] on div "A-Giffort Primary Bath Koala on Oak, Cabinetry Estimate, Mission Door Team View…" at bounding box center [338, 153] width 676 height 306
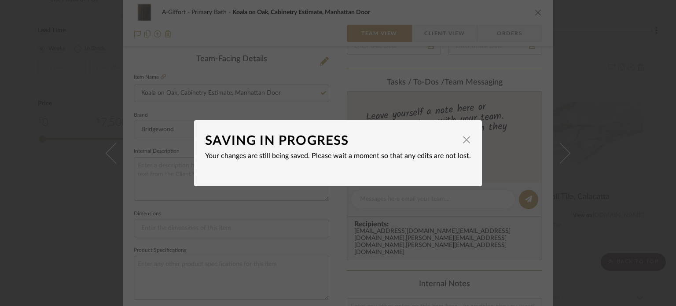
click at [236, 204] on div "SAVING IN PROGRESS × Your changes are still being saved. Please wait a moment s…" at bounding box center [338, 153] width 676 height 306
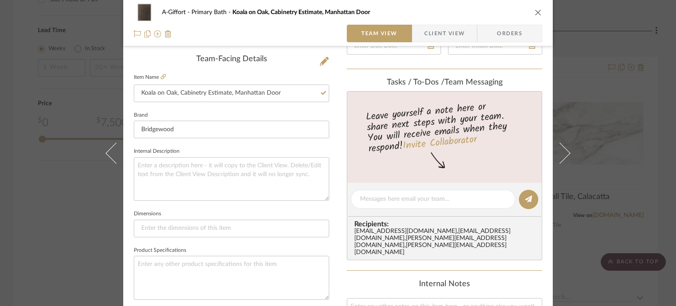
click at [68, 205] on div "A-Giffort Primary Bath Koala on Oak, Cabinetry Estimate, Manhattan Door Team Vi…" at bounding box center [338, 153] width 676 height 306
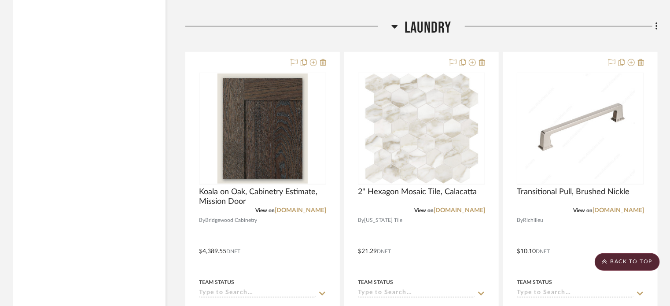
scroll to position [3519, 0]
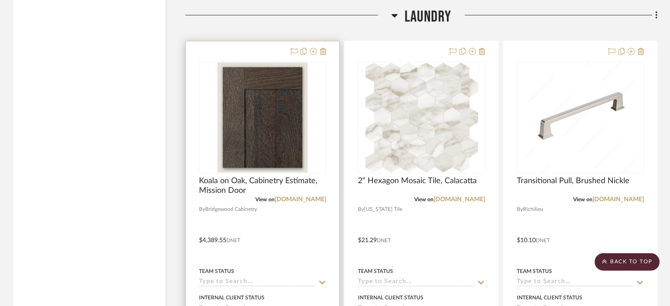
click at [282, 216] on div at bounding box center [263, 233] width 154 height 385
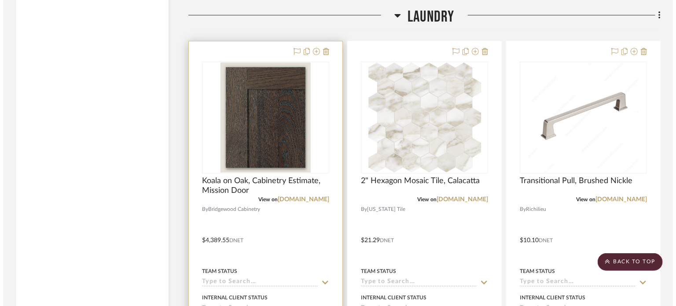
scroll to position [0, 0]
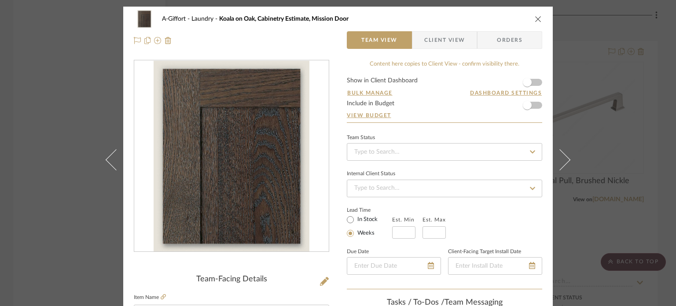
click at [56, 201] on div "A-Giffort Laundry Koala on Oak, Cabinetry Estimate, Mission Door Team View Clie…" at bounding box center [338, 153] width 676 height 306
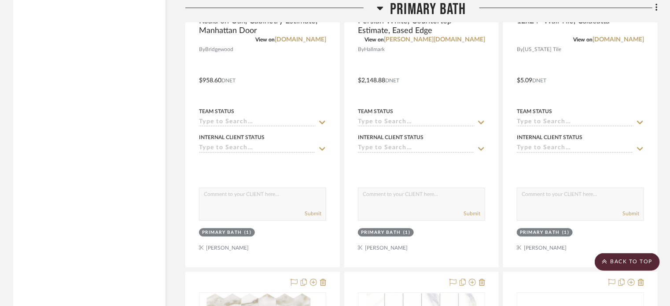
scroll to position [968, 0]
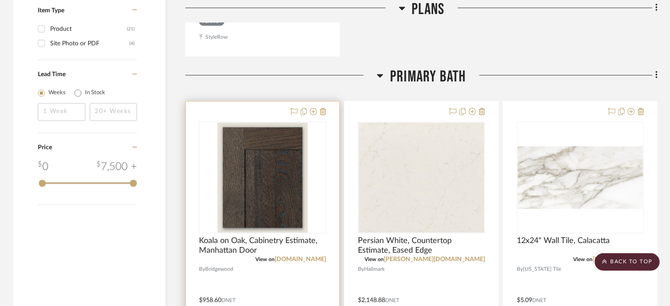
click at [285, 272] on div at bounding box center [263, 293] width 154 height 385
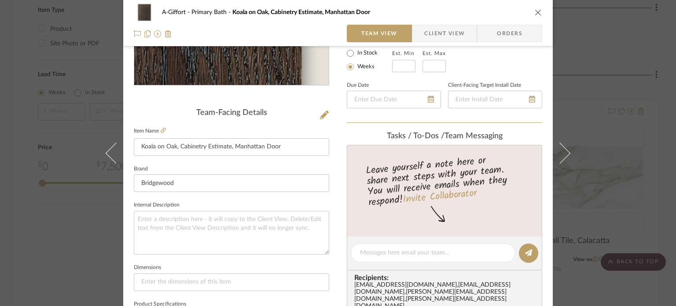
scroll to position [176, 0]
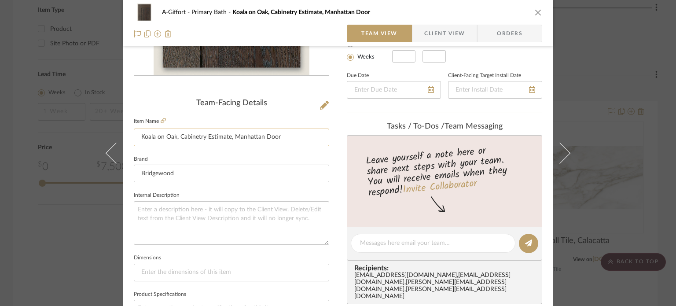
click at [252, 137] on input "Koala on Oak, Cabinetry Estimate, Manhattan Door" at bounding box center [231, 137] width 195 height 18
type input "Koala on Oak, Cabinetry Estimate, Mission Door"
click at [259, 157] on fieldset "Brand Bridgewood" at bounding box center [231, 167] width 195 height 29
click at [62, 207] on div "A-Giffort Primary Bath Koala on Oak, Cabinetry Estimate, Mission Door Team View…" at bounding box center [338, 153] width 676 height 306
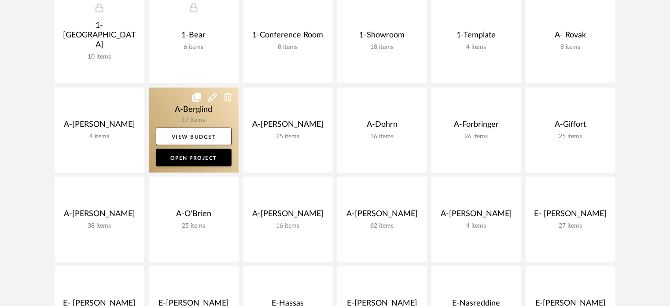
click at [179, 113] on link at bounding box center [194, 130] width 90 height 85
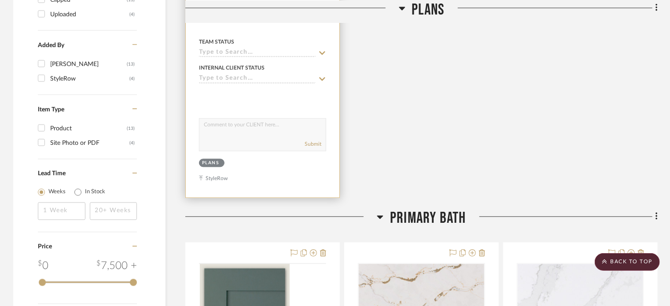
scroll to position [968, 0]
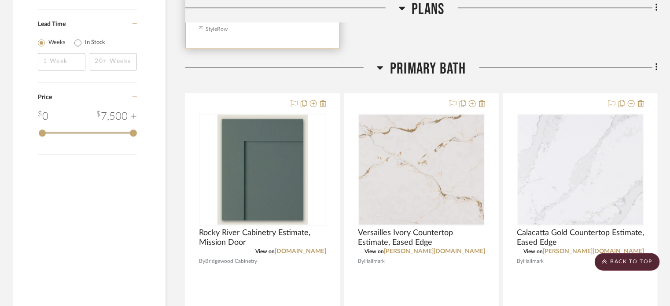
click at [0, 0] on img at bounding box center [0, 0] width 0 height 0
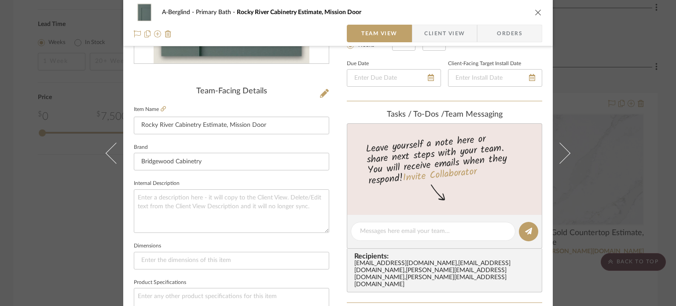
scroll to position [220, 0]
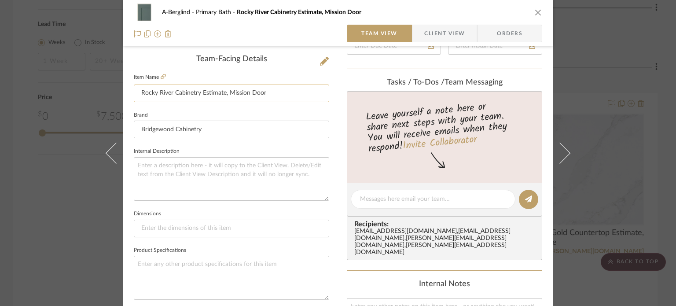
click at [240, 92] on input "Rocky River Cabinetry Estimate, Mission Door" at bounding box center [231, 93] width 195 height 18
type input "Rocky River Cabinetry Estimate, [GEOGRAPHIC_DATA] Door"
click at [243, 147] on fieldset "Internal Description" at bounding box center [231, 172] width 195 height 55
click at [25, 211] on div "A-Berglind Primary Bath Rocky River Cabinetry Estimate, [GEOGRAPHIC_DATA] Door …" at bounding box center [338, 153] width 676 height 306
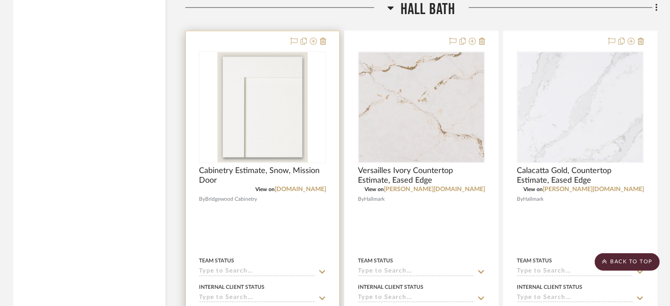
scroll to position [2287, 0]
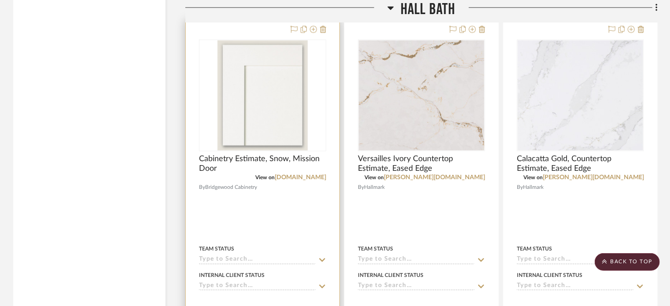
click at [293, 211] on div at bounding box center [263, 211] width 154 height 385
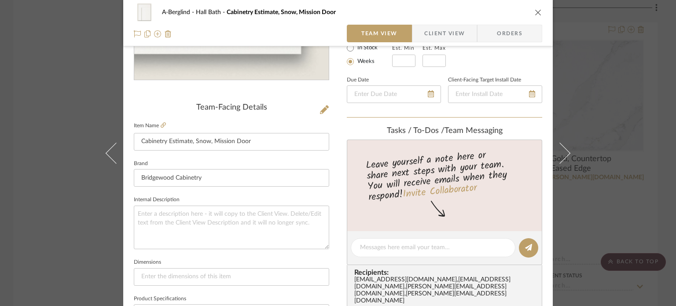
scroll to position [176, 0]
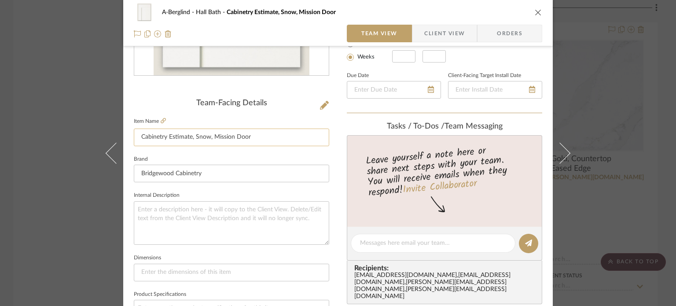
click at [222, 139] on input "Cabinetry Estimate, Snow, Mission Door" at bounding box center [231, 137] width 195 height 18
type input "Cabinetry Estimate, Snow, Manhattan Door"
click at [225, 152] on sr-form-field "Item Name Cabinetry Estimate, Snow, Manhattan Door" at bounding box center [231, 134] width 195 height 38
click at [28, 132] on div "A-[PERSON_NAME] Bath Cabinetry Estimate, Snow, [GEOGRAPHIC_DATA] Door Team View…" at bounding box center [338, 153] width 676 height 306
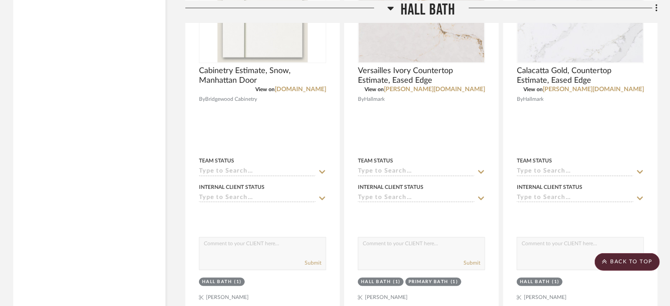
scroll to position [2287, 0]
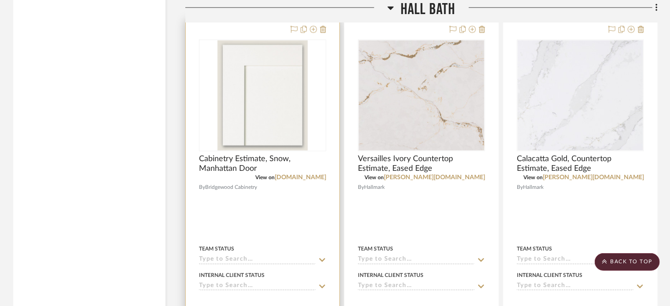
click at [275, 123] on img "0" at bounding box center [262, 95] width 90 height 110
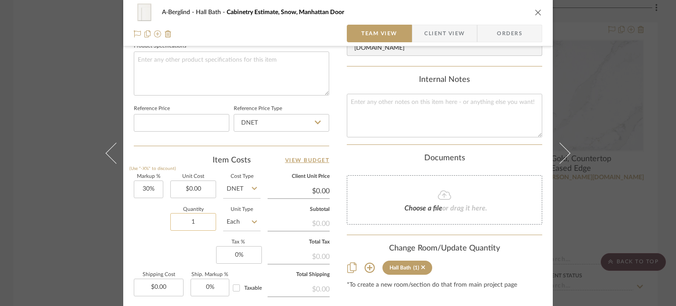
scroll to position [440, 0]
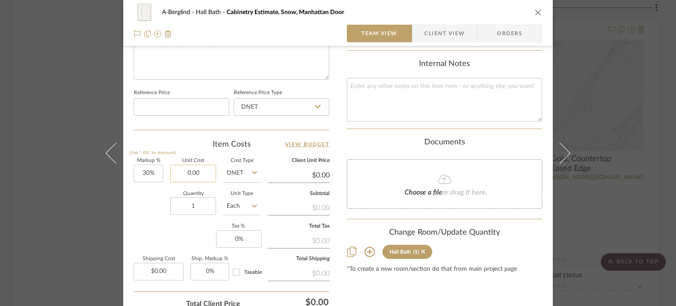
click at [208, 168] on input "0.00" at bounding box center [193, 174] width 46 height 18
paste input "3037.32"
type input "$3,037.32"
click at [155, 202] on div "Quantity 1 Unit Type Each" at bounding box center [197, 206] width 127 height 31
type input "$3,948.52"
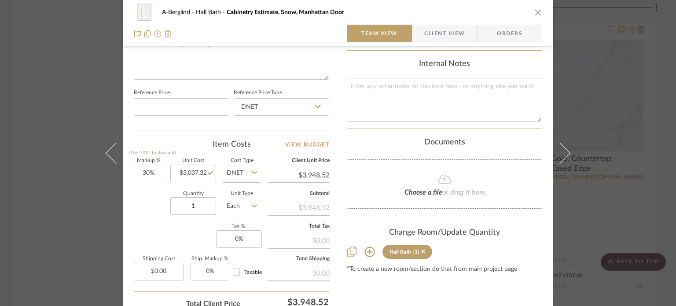
click at [73, 106] on div "A-[PERSON_NAME] Bath Cabinetry Estimate, Snow, Manhattan Door Team View Client …" at bounding box center [338, 153] width 676 height 306
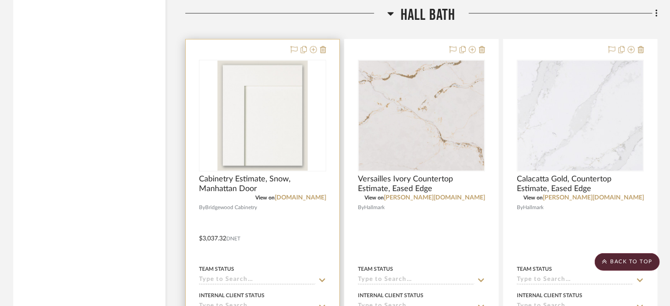
scroll to position [2287, 0]
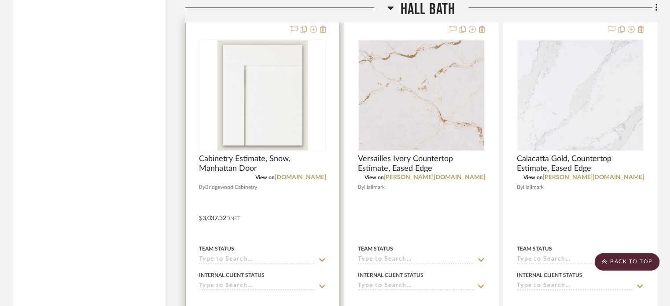
click at [312, 202] on div at bounding box center [263, 211] width 154 height 385
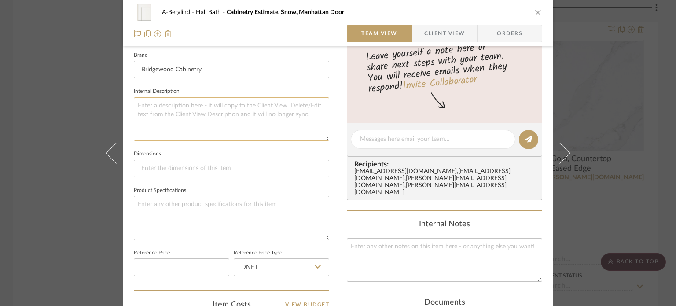
scroll to position [440, 0]
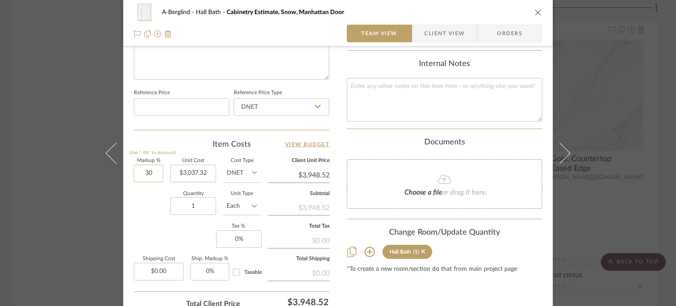
click at [151, 173] on input "30" at bounding box center [148, 174] width 29 height 18
type input "79%"
click at [146, 212] on div "Quantity 1 Unit Type Each" at bounding box center [197, 206] width 127 height 31
type input "$5,436.80"
click at [46, 152] on div "A-[PERSON_NAME] Bath Cabinetry Estimate, Snow, Manhattan Door Team View Client …" at bounding box center [338, 153] width 676 height 306
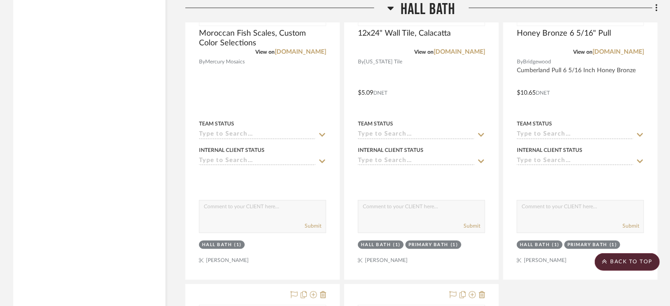
scroll to position [2683, 0]
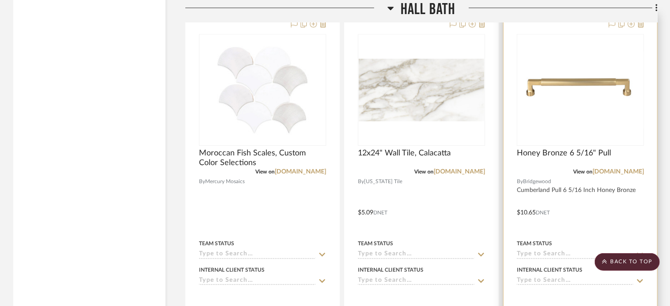
click at [602, 216] on div at bounding box center [580, 206] width 154 height 385
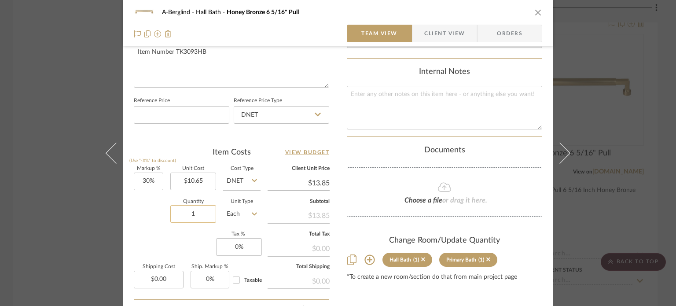
scroll to position [440, 0]
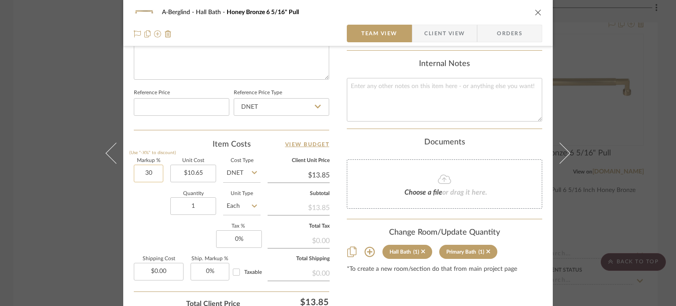
click at [155, 177] on input "30" at bounding box center [148, 174] width 29 height 18
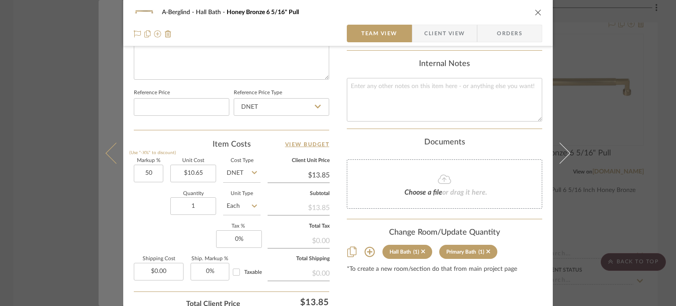
type input "50%"
click at [116, 212] on button at bounding box center [111, 153] width 25 height 306
type input "$15.98"
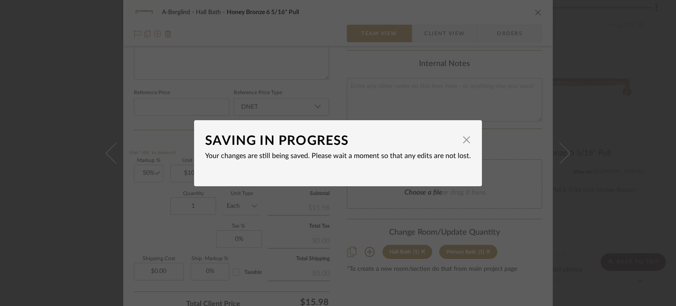
click at [160, 212] on div "SAVING IN PROGRESS × Your changes are still being saved. Please wait a moment s…" at bounding box center [338, 153] width 676 height 306
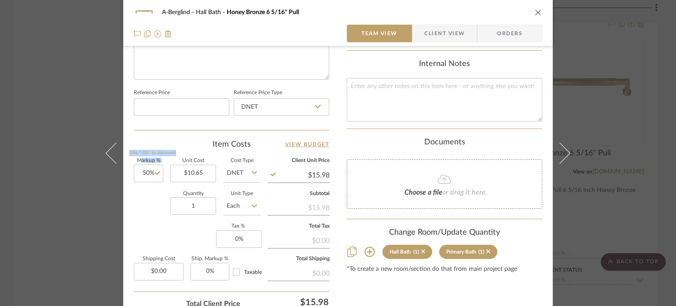
click at [57, 161] on div "A-[PERSON_NAME] Bath Honey Bronze 6 5/16" Pull Team View Client View Orders Tea…" at bounding box center [338, 153] width 676 height 306
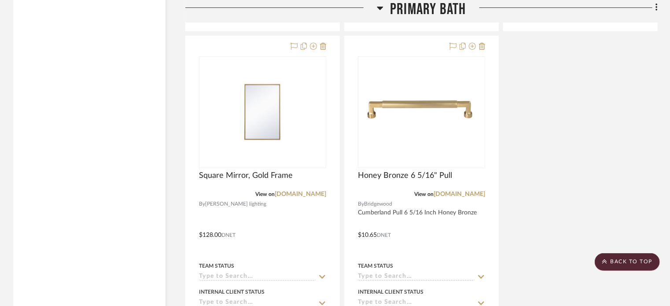
scroll to position [1677, 0]
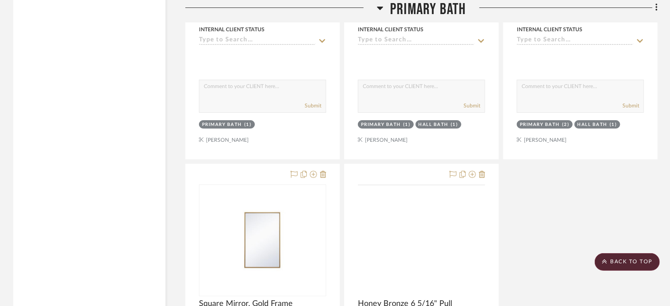
click at [0, 0] on img at bounding box center [0, 0] width 0 height 0
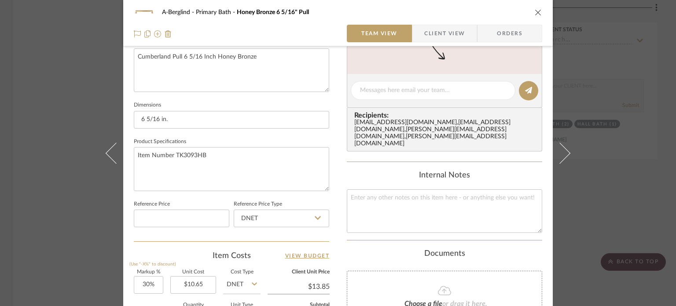
scroll to position [440, 0]
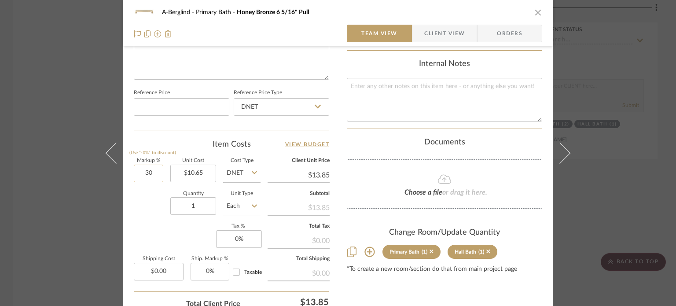
click at [156, 172] on input "30" at bounding box center [148, 174] width 29 height 18
type input "50%"
click at [147, 215] on div "Quantity 1 Unit Type Each" at bounding box center [197, 206] width 127 height 31
type input "$15.98"
click at [18, 120] on div "A-Berglind Primary Bath Honey Bronze 6 5/16" Pull Team View Client View Orders …" at bounding box center [338, 153] width 676 height 306
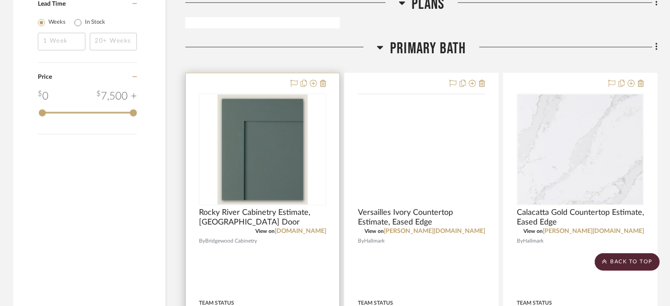
scroll to position [973, 0]
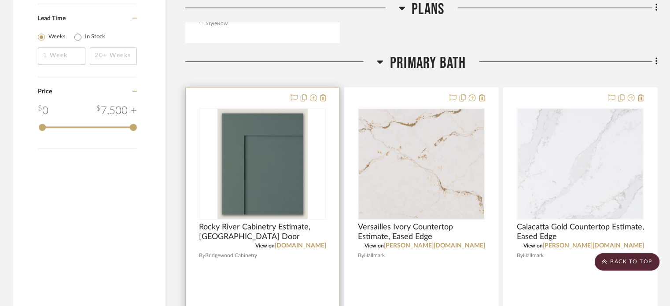
click at [296, 267] on div at bounding box center [263, 280] width 154 height 385
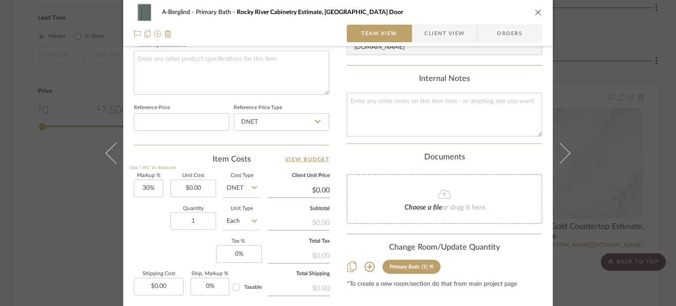
scroll to position [440, 0]
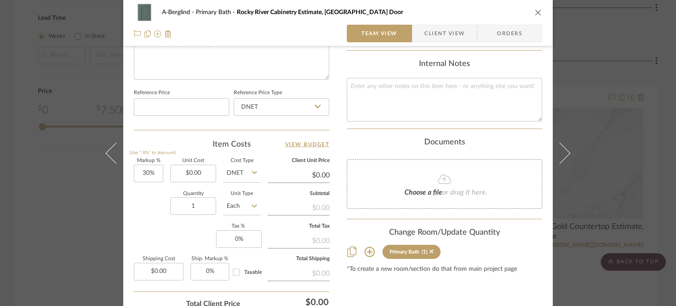
click at [144, 161] on label "Markup %" at bounding box center [148, 160] width 29 height 4
click at [147, 169] on input "30" at bounding box center [148, 174] width 29 height 18
type input "79%"
click at [148, 219] on div "Quantity 1 Unit Type Each" at bounding box center [197, 206] width 127 height 31
click at [58, 165] on div "A-Berglind Primary Bath Rocky River Cabinetry Estimate, [GEOGRAPHIC_DATA] Door …" at bounding box center [338, 153] width 676 height 306
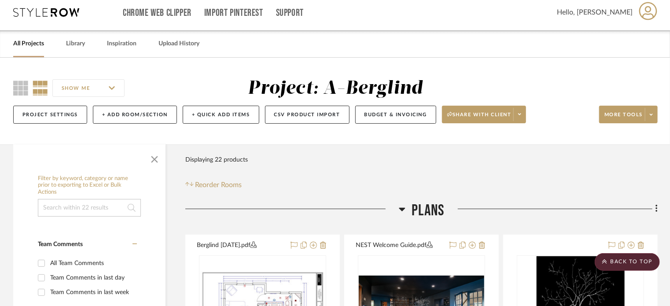
scroll to position [0, 0]
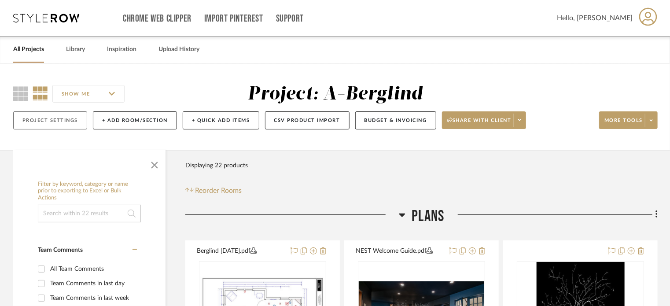
click at [67, 123] on button "Project Settings" at bounding box center [50, 120] width 74 height 18
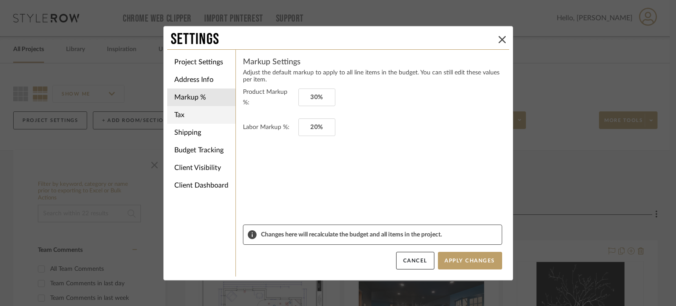
click at [205, 112] on li "Tax" at bounding box center [201, 115] width 68 height 18
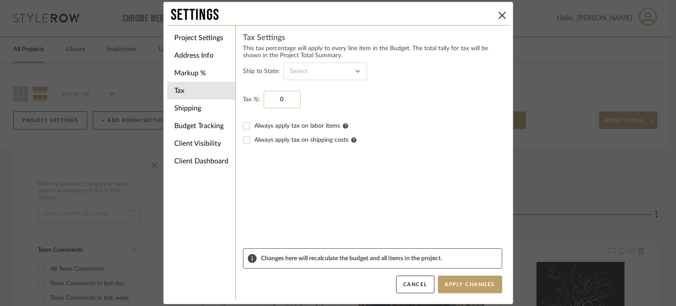
click at [274, 104] on input "0" at bounding box center [281, 100] width 37 height 18
type input "9.49%"
click at [453, 283] on button "Apply Changes" at bounding box center [470, 284] width 64 height 18
click at [209, 110] on li "Shipping" at bounding box center [201, 108] width 68 height 18
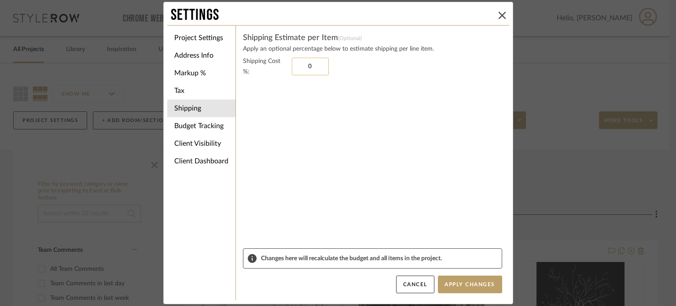
click at [316, 62] on input "0" at bounding box center [310, 67] width 37 height 18
type input "10%"
click at [481, 279] on button "Apply Changes" at bounding box center [470, 284] width 64 height 18
click at [177, 163] on li "Client Dashboard" at bounding box center [201, 161] width 68 height 18
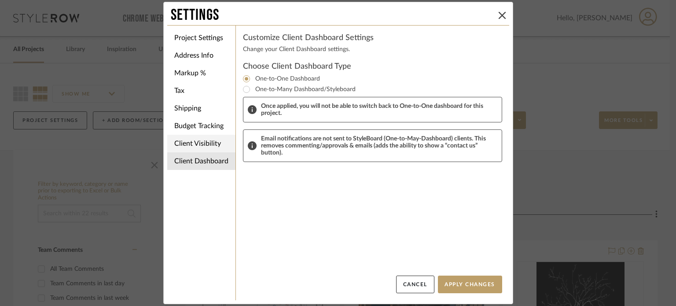
click at [201, 139] on li "Client Visibility" at bounding box center [201, 144] width 68 height 18
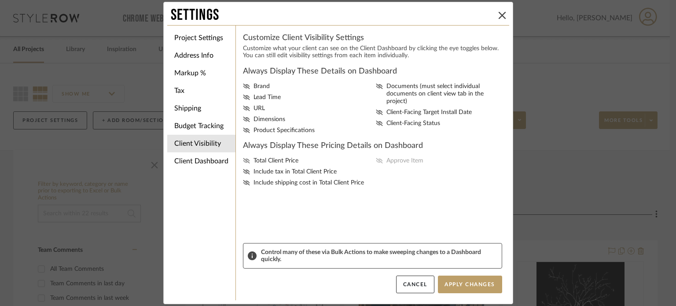
click at [243, 162] on icon at bounding box center [246, 160] width 7 height 5
click at [0, 0] on input "Total Client Price" at bounding box center [0, 0] width 0 height 0
click at [243, 172] on icon at bounding box center [246, 171] width 7 height 5
click at [0, 0] on input "Include tax in Total Client Price" at bounding box center [0, 0] width 0 height 0
click at [243, 179] on div "Total Client Price Include tax in Total Client Price Include shipping cost in T…" at bounding box center [372, 171] width 259 height 29
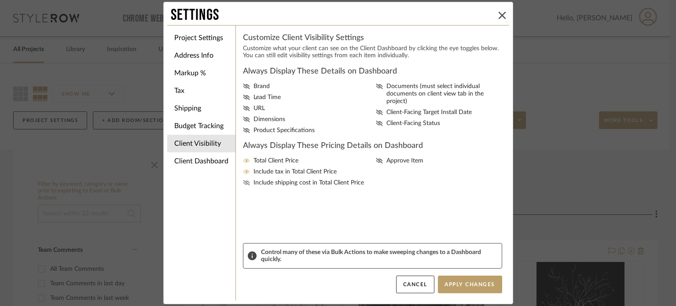
click at [243, 183] on icon at bounding box center [246, 182] width 7 height 5
click at [0, 0] on input "Include shipping cost in Total Client Price" at bounding box center [0, 0] width 0 height 0
click at [377, 158] on icon at bounding box center [379, 160] width 7 height 5
click at [0, 0] on input "Approve Item" at bounding box center [0, 0] width 0 height 0
click at [243, 118] on icon at bounding box center [246, 119] width 7 height 5
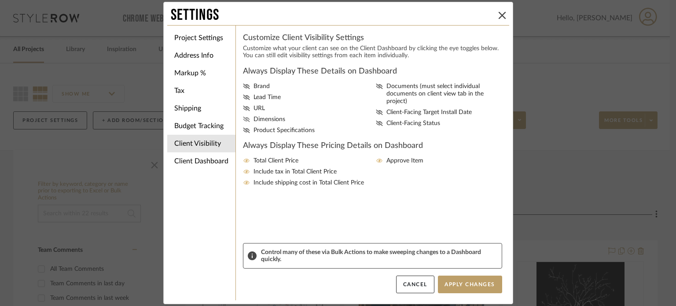
click at [0, 0] on input "Dimensions" at bounding box center [0, 0] width 0 height 0
click at [377, 121] on icon at bounding box center [379, 123] width 7 height 5
click at [0, 0] on input "Client-Facing Status" at bounding box center [0, 0] width 0 height 0
click at [476, 281] on button "Apply Changes" at bounding box center [470, 284] width 64 height 18
click at [555, 113] on div "Settings Project Settings Address Info Markup % Tax Shipping Budget Tracking Cl…" at bounding box center [338, 153] width 676 height 306
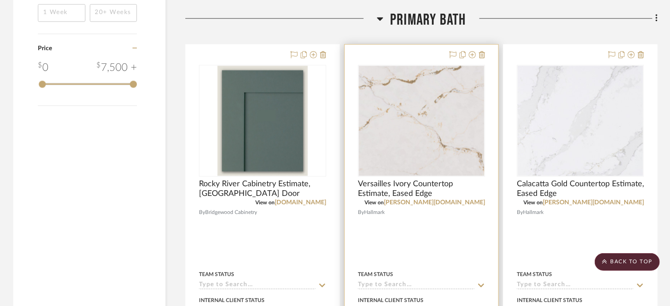
scroll to position [1012, 0]
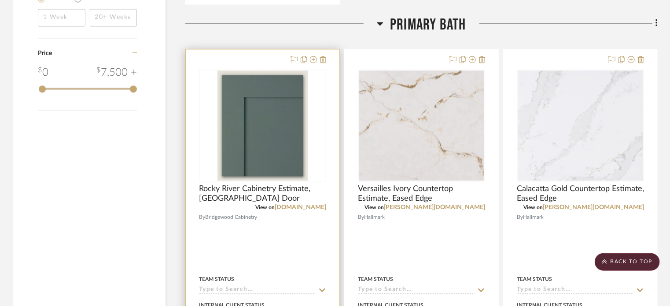
click at [275, 232] on div at bounding box center [263, 241] width 154 height 385
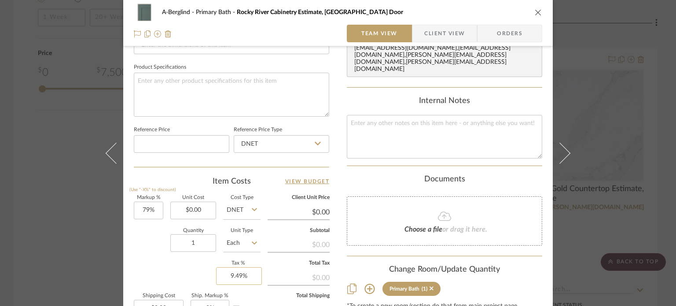
scroll to position [440, 0]
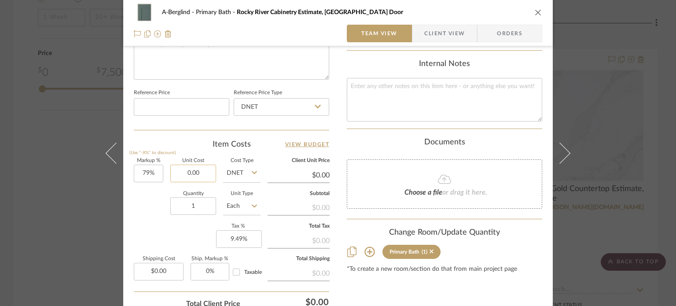
click at [200, 165] on input "0.00" at bounding box center [193, 174] width 46 height 18
paste input "1463.61"
type input "$1,463.61"
click at [155, 212] on div "Quantity 1 Unit Type Each" at bounding box center [197, 206] width 127 height 31
type input "$2,619.86"
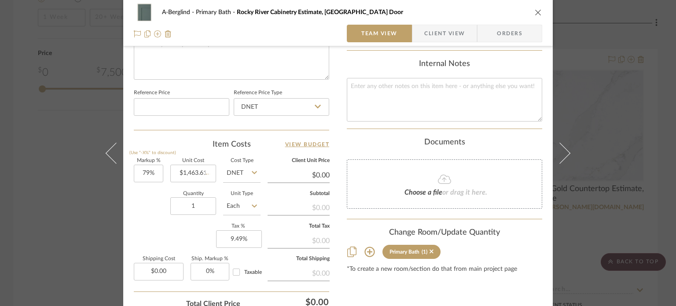
type input "$261.99"
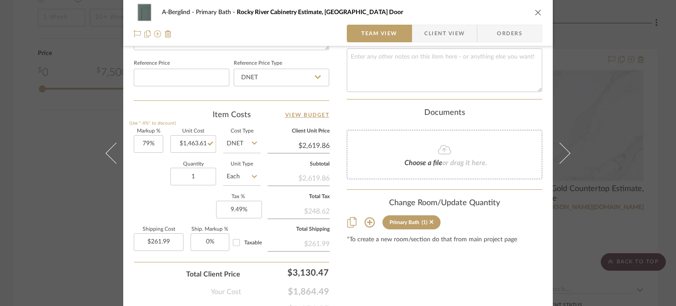
scroll to position [512, 0]
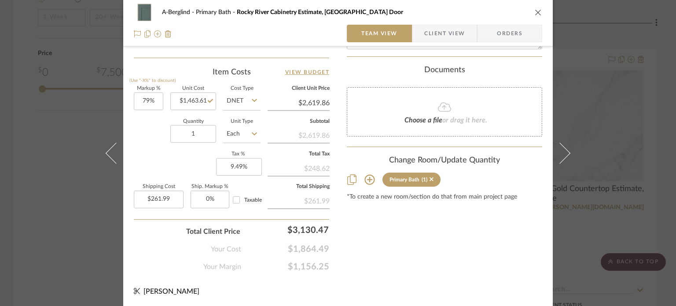
click at [64, 201] on div "A-Berglind Primary Bath Rocky River Cabinetry Estimate, [GEOGRAPHIC_DATA] Door …" at bounding box center [338, 153] width 676 height 306
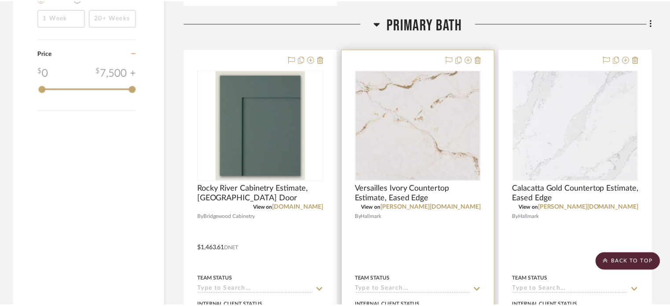
scroll to position [1012, 0]
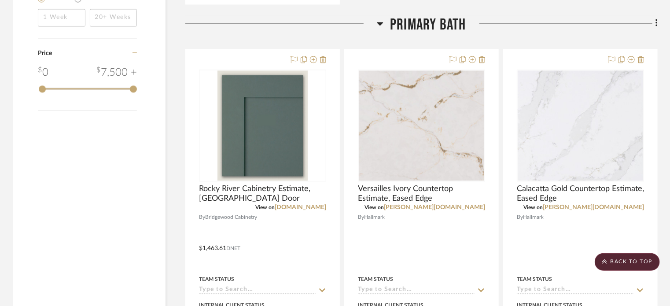
click at [247, 26] on div at bounding box center [280, 26] width 191 height 22
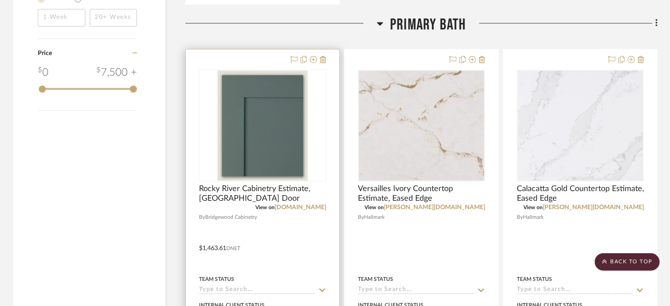
click at [245, 140] on img "0" at bounding box center [262, 125] width 90 height 110
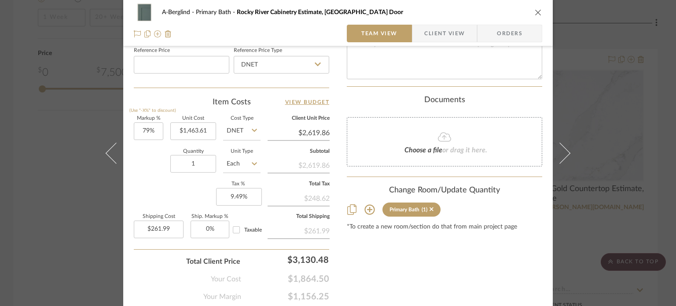
scroll to position [484, 0]
click at [174, 219] on input "261.99" at bounding box center [159, 228] width 50 height 18
type input "$543.00"
click at [158, 260] on div "Total Client Price $3,130.48" at bounding box center [231, 256] width 195 height 18
click at [61, 191] on div "A-Berglind Primary Bath Rocky River Cabinetry Estimate, [GEOGRAPHIC_DATA] Door …" at bounding box center [338, 153] width 676 height 306
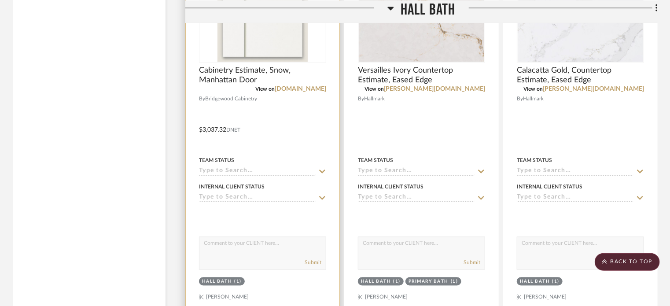
scroll to position [2375, 0]
click at [283, 140] on div at bounding box center [263, 123] width 154 height 385
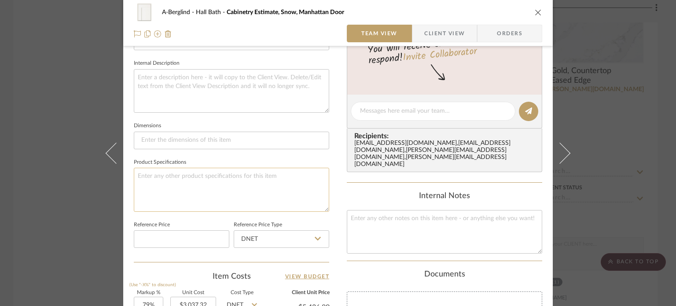
scroll to position [512, 0]
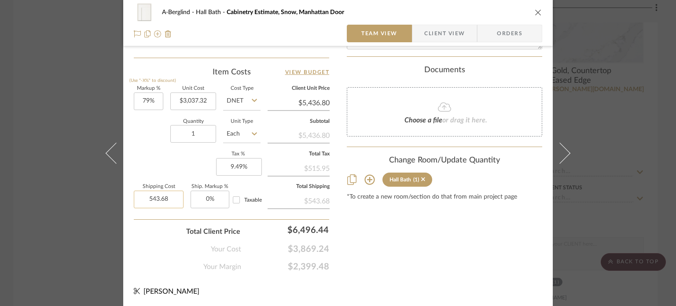
click at [158, 199] on input "543.68" at bounding box center [159, 199] width 50 height 18
type input "$0.00"
click at [171, 231] on div "Total Client Price $6,496.44" at bounding box center [231, 228] width 195 height 18
click at [32, 163] on div "A-[PERSON_NAME] Bath Cabinetry Estimate, Snow, [GEOGRAPHIC_DATA] Door Team View…" at bounding box center [338, 153] width 676 height 306
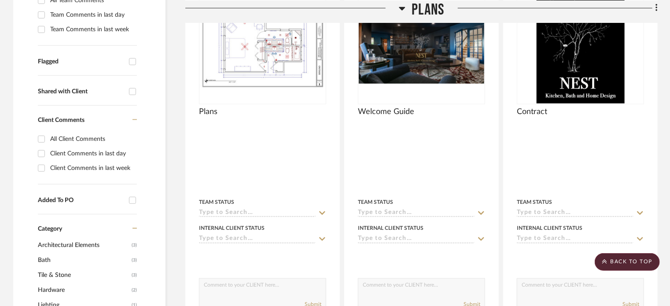
scroll to position [270, 0]
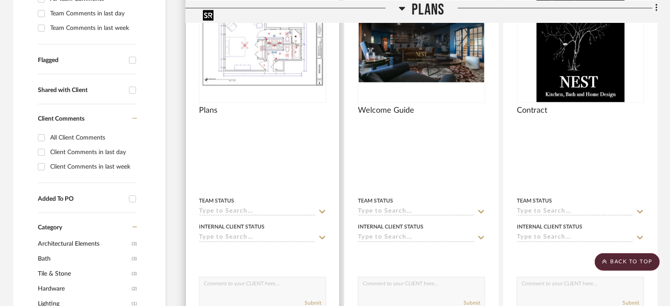
click at [298, 72] on img "0" at bounding box center [262, 47] width 125 height 81
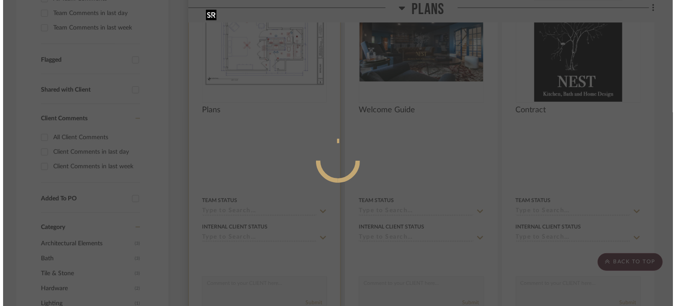
scroll to position [0, 0]
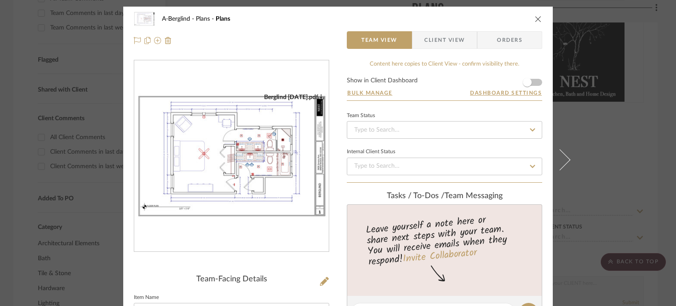
click at [246, 158] on img "0" at bounding box center [231, 156] width 194 height 126
click at [0, 87] on div "A-Berglind Plans Plans Team View Client View Orders Berglind [DATE].pdf Team-Fa…" at bounding box center [338, 153] width 676 height 306
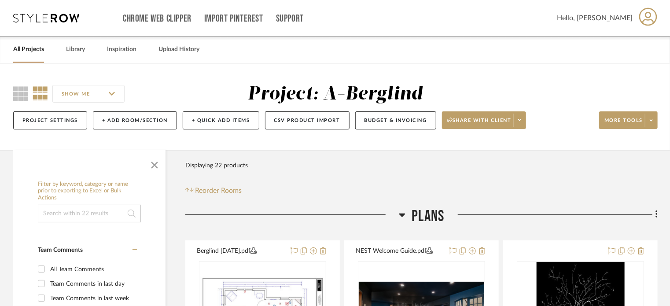
click at [36, 49] on link "All Projects" at bounding box center [28, 50] width 31 height 12
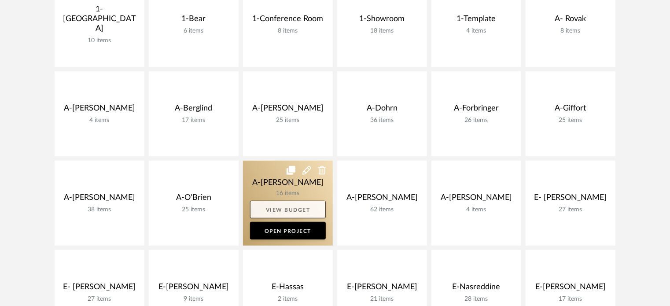
scroll to position [264, 0]
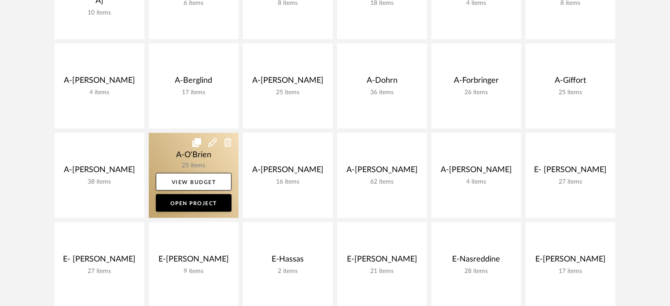
click at [210, 144] on icon at bounding box center [212, 142] width 9 height 9
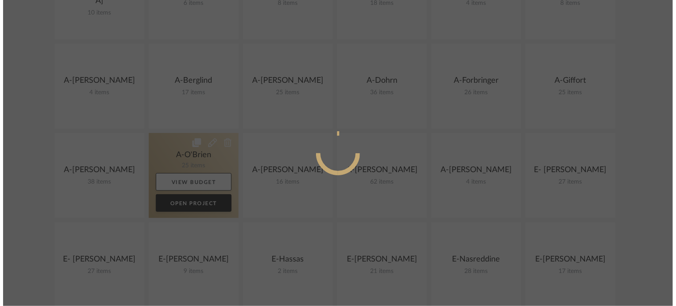
scroll to position [0, 0]
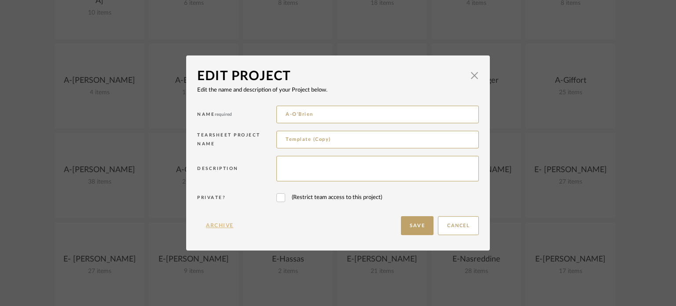
click at [216, 223] on button "Archive" at bounding box center [219, 225] width 45 height 19
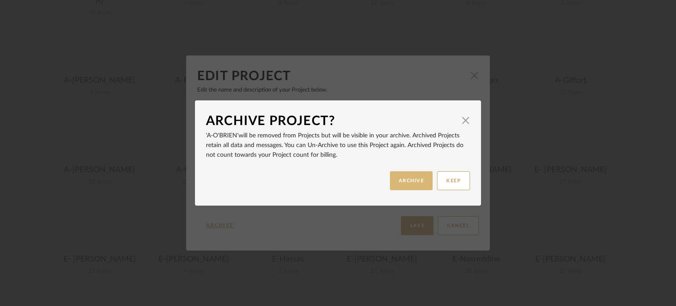
click at [399, 187] on button "ARCHIVE" at bounding box center [411, 180] width 43 height 19
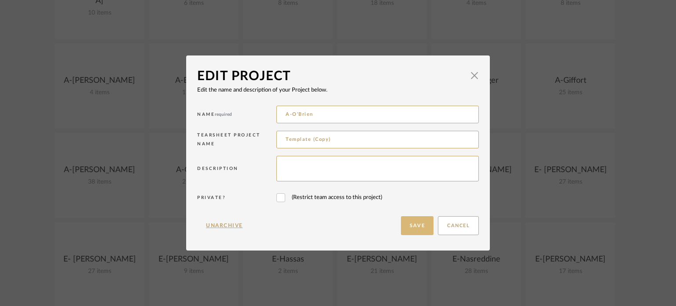
click at [406, 229] on button "Save" at bounding box center [417, 225] width 33 height 19
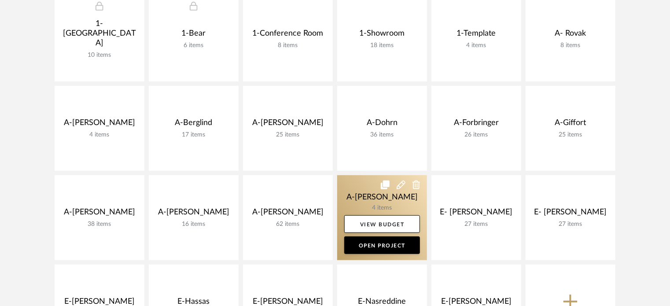
scroll to position [220, 0]
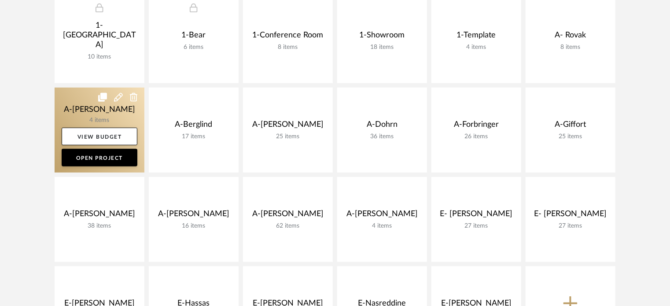
click at [96, 117] on link at bounding box center [100, 130] width 90 height 85
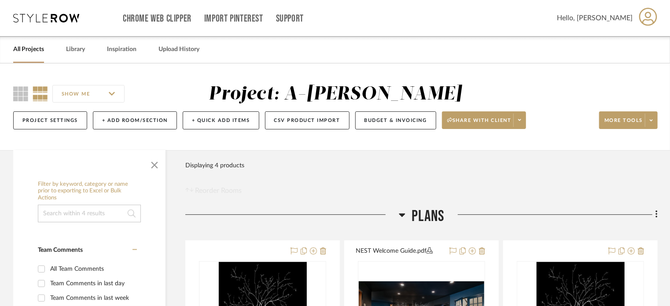
click at [32, 53] on link "All Projects" at bounding box center [28, 50] width 31 height 12
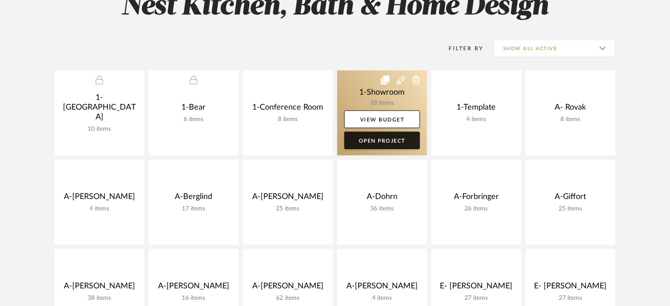
scroll to position [176, 0]
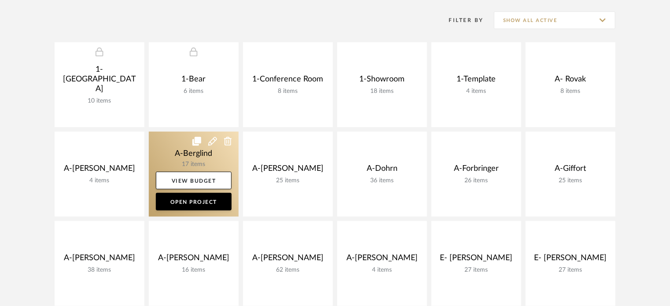
click at [170, 150] on link at bounding box center [194, 174] width 90 height 85
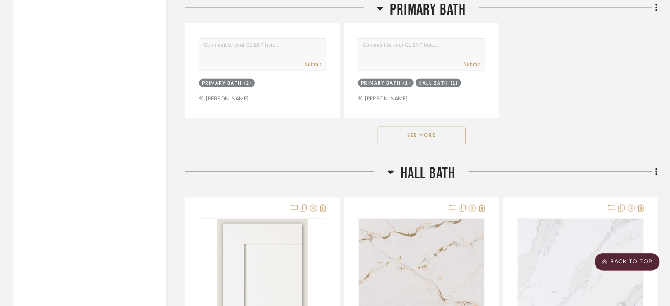
scroll to position [2155, 0]
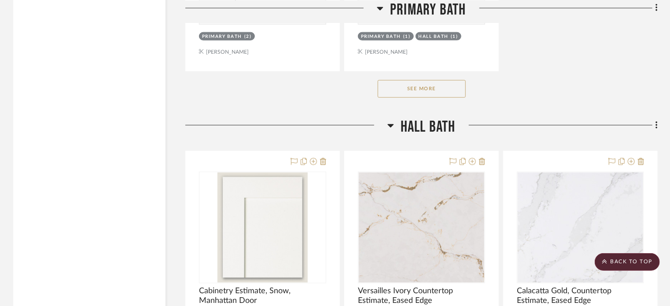
click at [431, 95] on button "See More" at bounding box center [421, 89] width 88 height 18
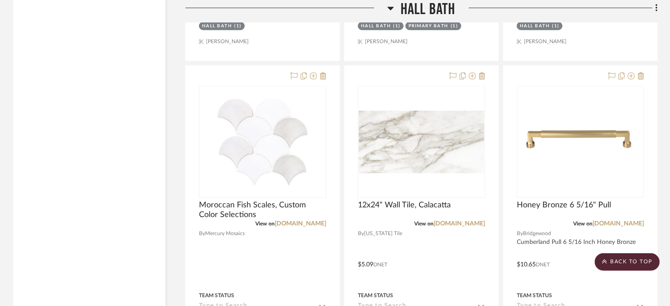
scroll to position [2639, 0]
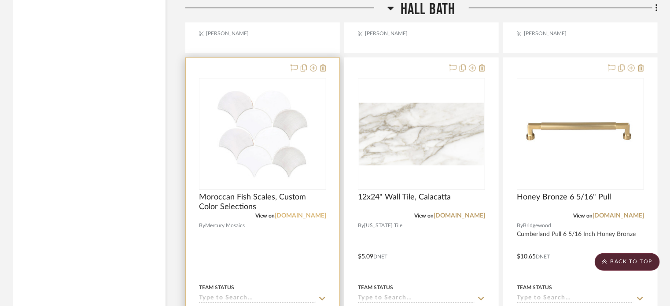
click at [292, 216] on link "[DOMAIN_NAME]" at bounding box center [299, 215] width 51 height 6
click at [275, 241] on div at bounding box center [263, 250] width 154 height 385
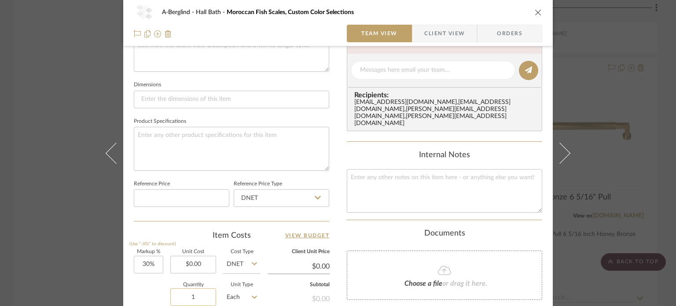
scroll to position [440, 0]
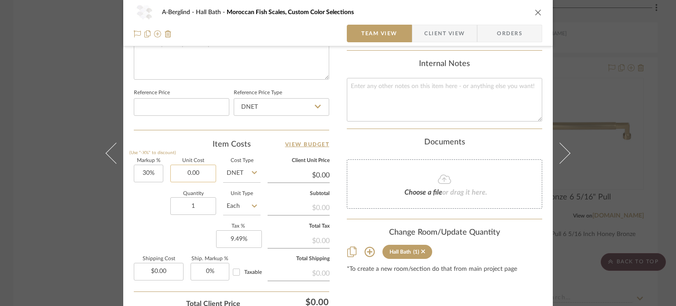
click at [197, 175] on input "0.00" at bounding box center [193, 174] width 46 height 18
type input "$60.00"
type input "$78.00"
type input "$7.80"
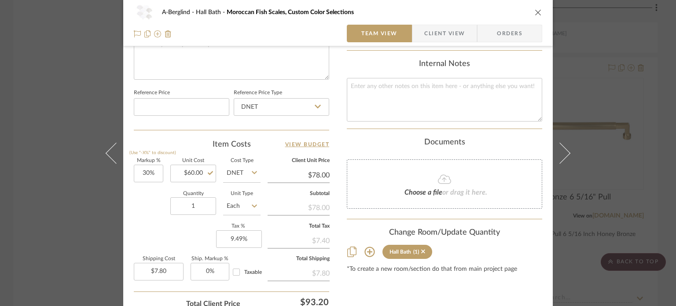
click at [37, 143] on div "A-[PERSON_NAME] Bath Moroccan Fish Scales, Custom Color Selections Team View Cl…" at bounding box center [338, 153] width 676 height 306
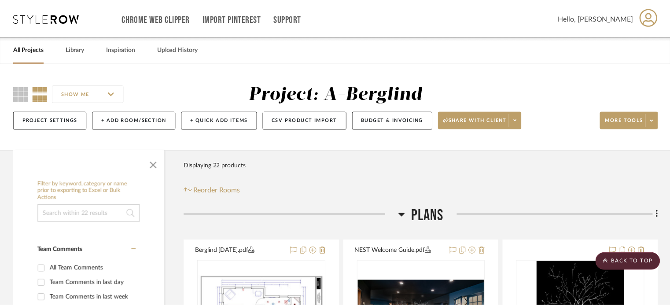
scroll to position [2639, 0]
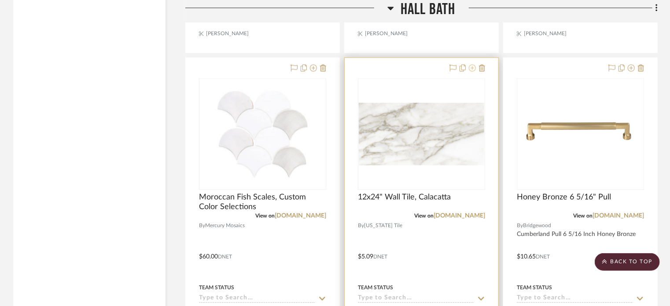
click at [472, 71] on icon at bounding box center [471, 67] width 7 height 7
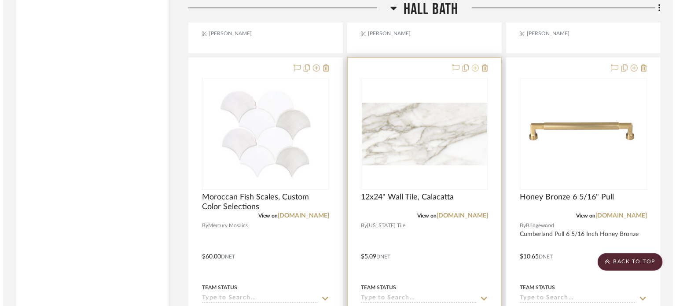
scroll to position [0, 0]
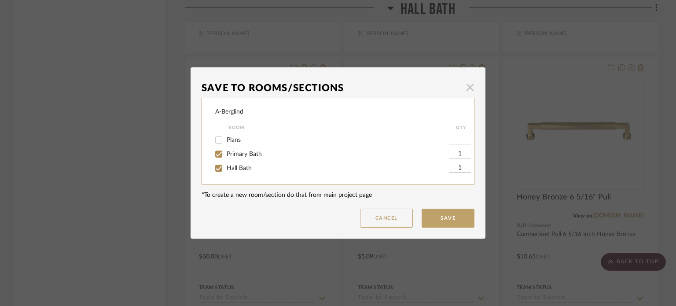
click at [469, 85] on span "button" at bounding box center [470, 87] width 18 height 18
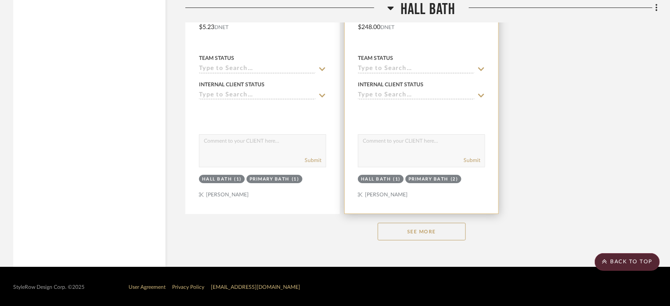
scroll to position [3261, 0]
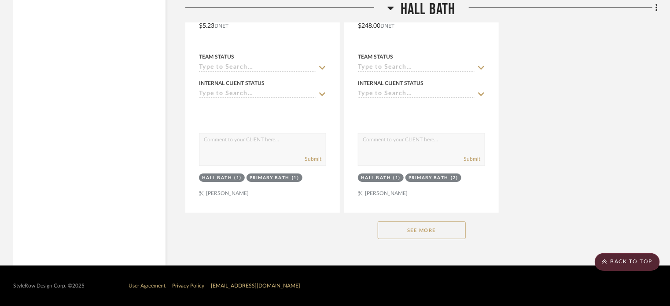
click at [397, 6] on h3 "Hall Bath" at bounding box center [421, 9] width 68 height 19
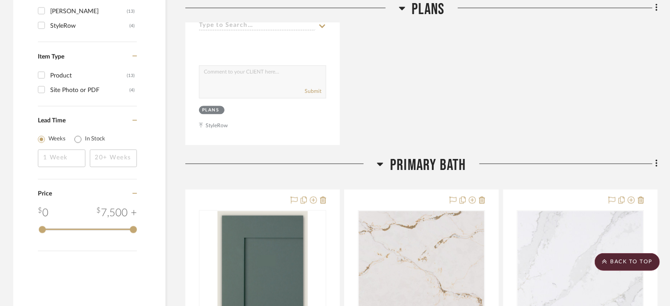
click at [421, 161] on span "Primary Bath" at bounding box center [428, 165] width 76 height 19
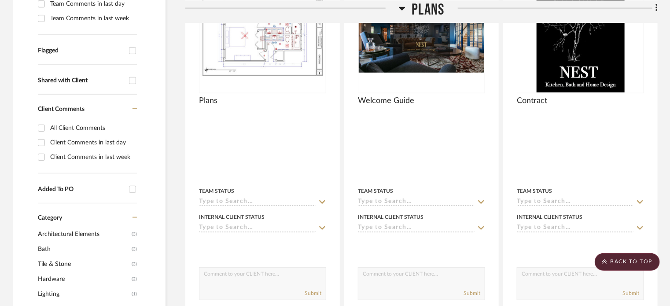
scroll to position [239, 0]
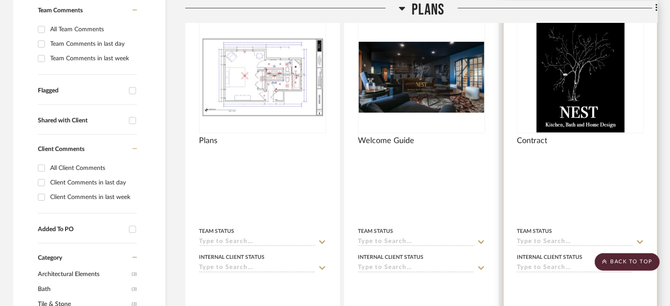
click at [563, 161] on div at bounding box center [579, 159] width 127 height 8
click at [0, 0] on img at bounding box center [0, 0] width 0 height 0
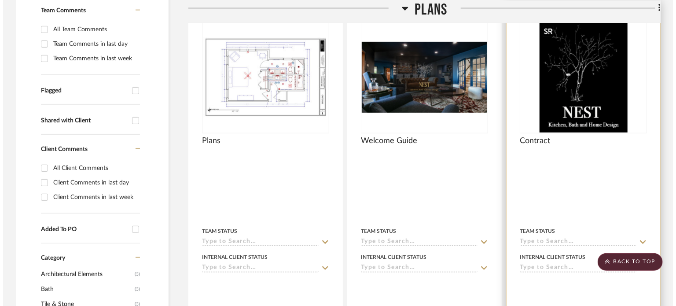
scroll to position [0, 0]
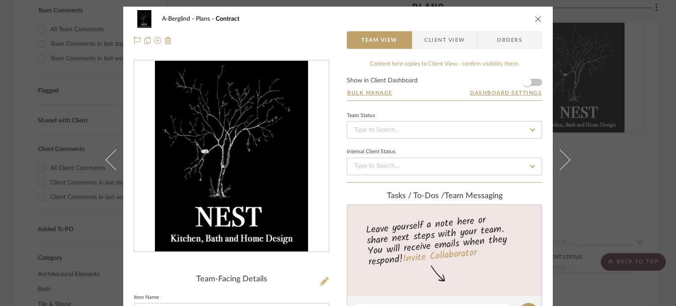
click at [322, 279] on icon at bounding box center [324, 281] width 9 height 9
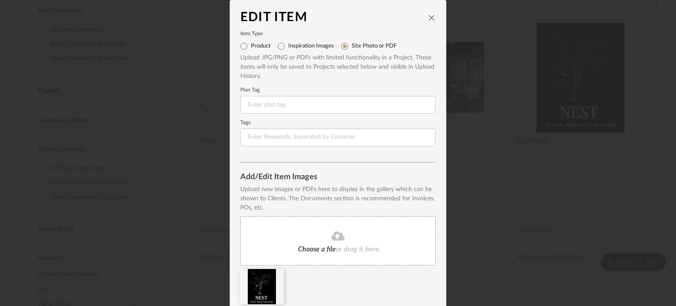
click at [325, 237] on fa-icon at bounding box center [338, 236] width 80 height 11
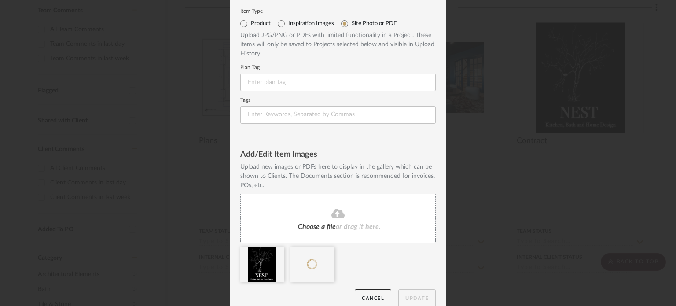
scroll to position [34, 0]
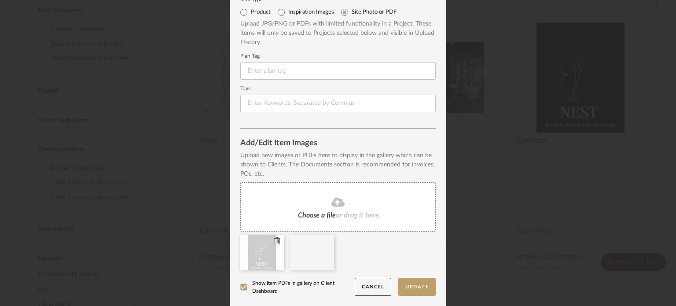
click at [274, 240] on icon at bounding box center [277, 240] width 6 height 7
click at [410, 288] on button "Update" at bounding box center [416, 287] width 37 height 18
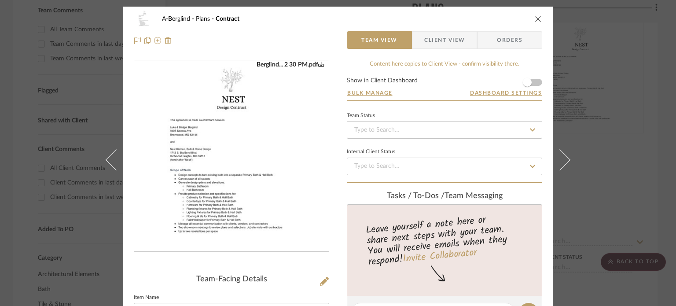
click at [620, 148] on div "A-Berglind Plans Contract Team View Client View Orders Berglind... 2 30 PM.pdf …" at bounding box center [338, 153] width 676 height 306
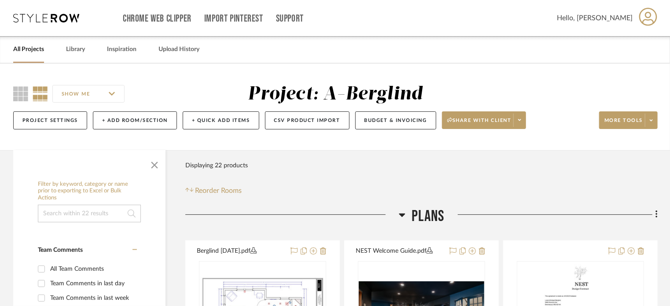
scroll to position [0, 0]
click at [37, 51] on link "All Projects" at bounding box center [28, 50] width 31 height 12
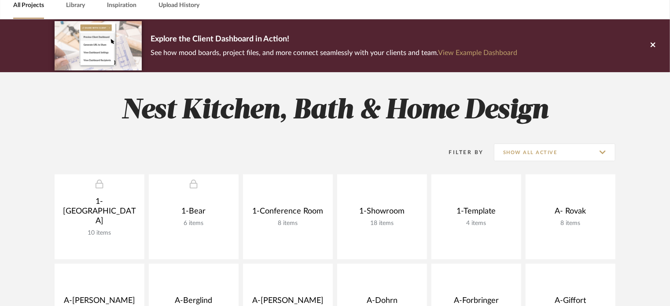
scroll to position [311, 0]
